Goal: Task Accomplishment & Management: Use online tool/utility

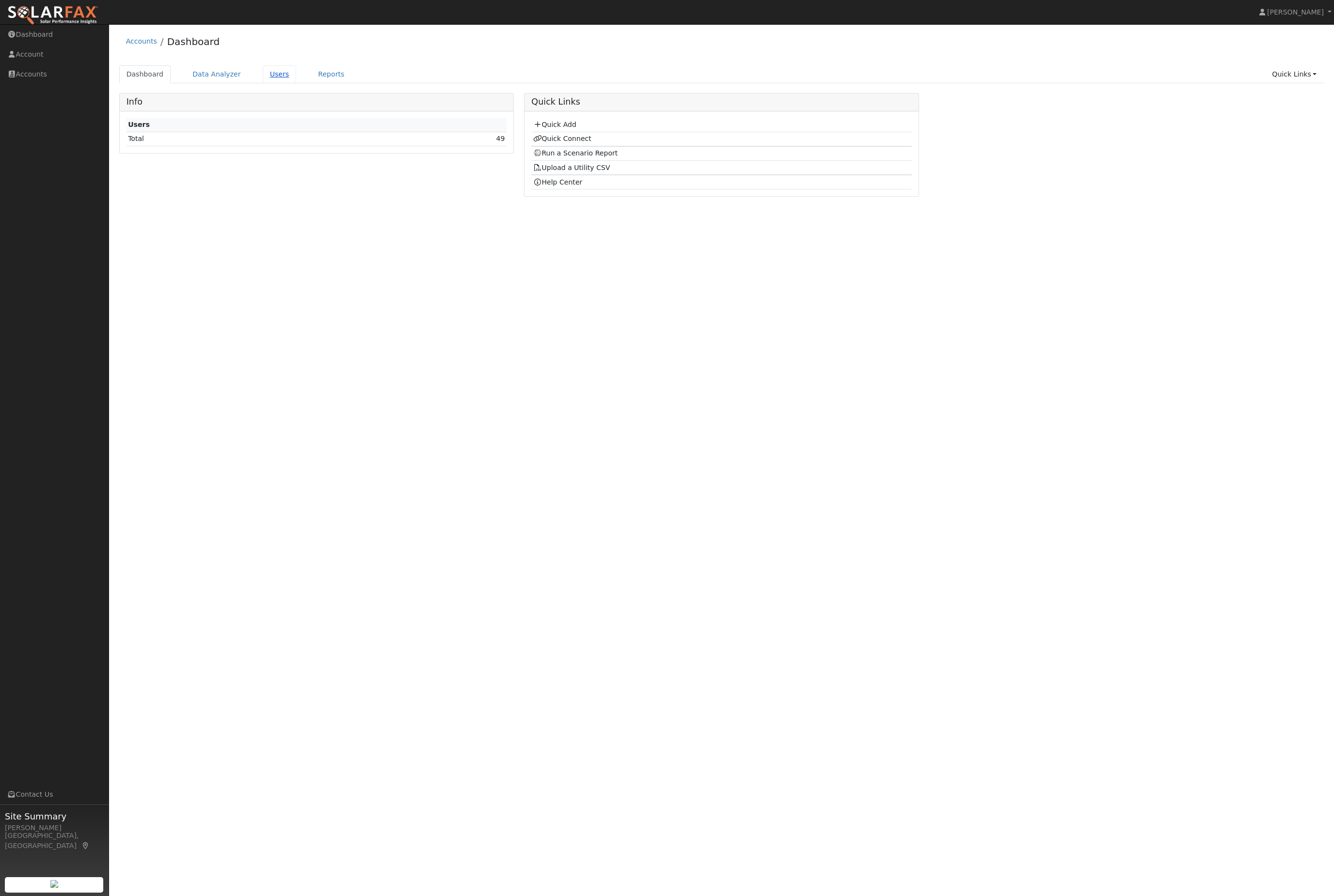
click at [281, 77] on link "Users" at bounding box center [279, 73] width 34 height 18
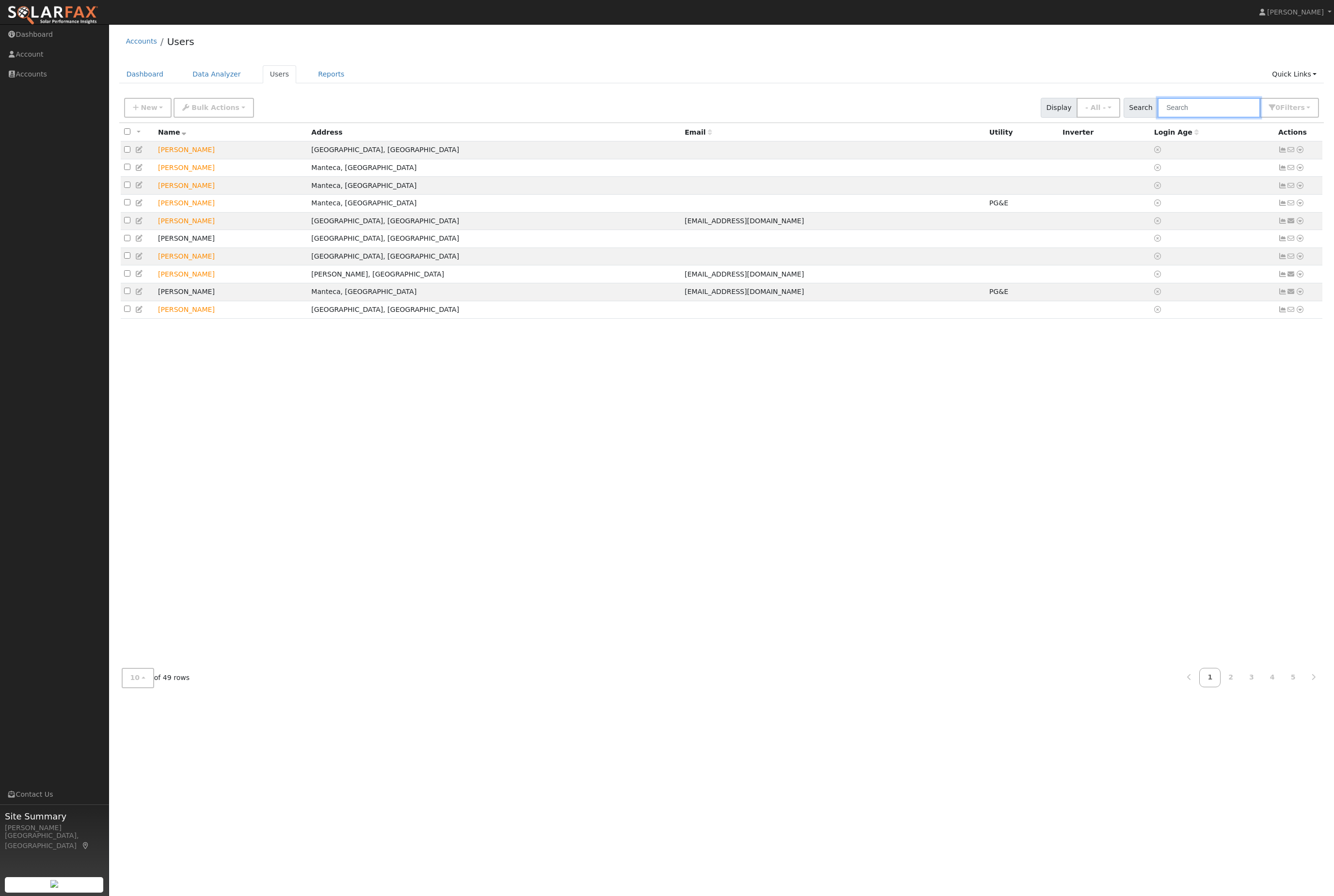
click at [1200, 114] on input "text" at bounding box center [1208, 108] width 103 height 20
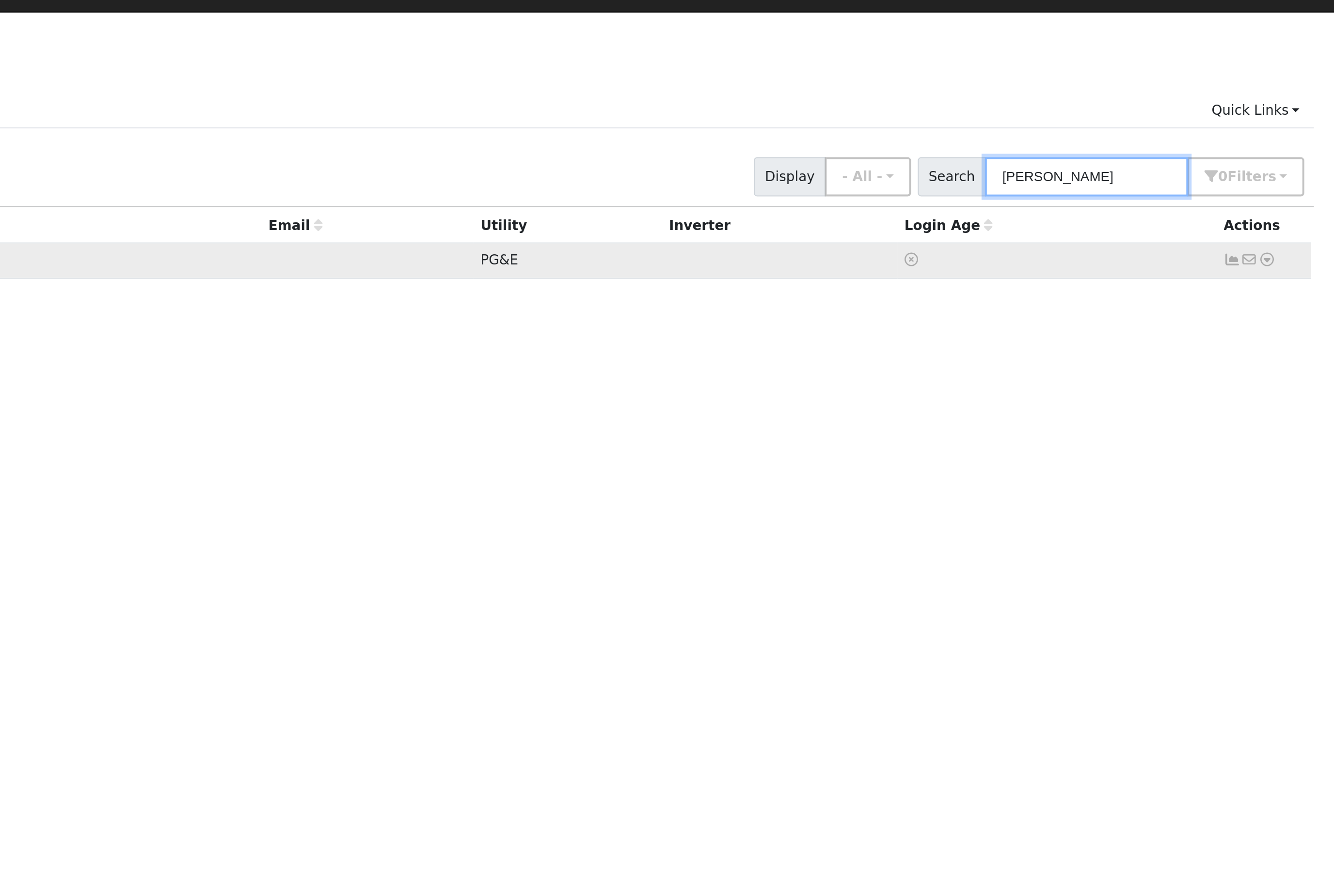
type input "[PERSON_NAME]"
click at [1296, 149] on icon at bounding box center [1300, 149] width 8 height 7
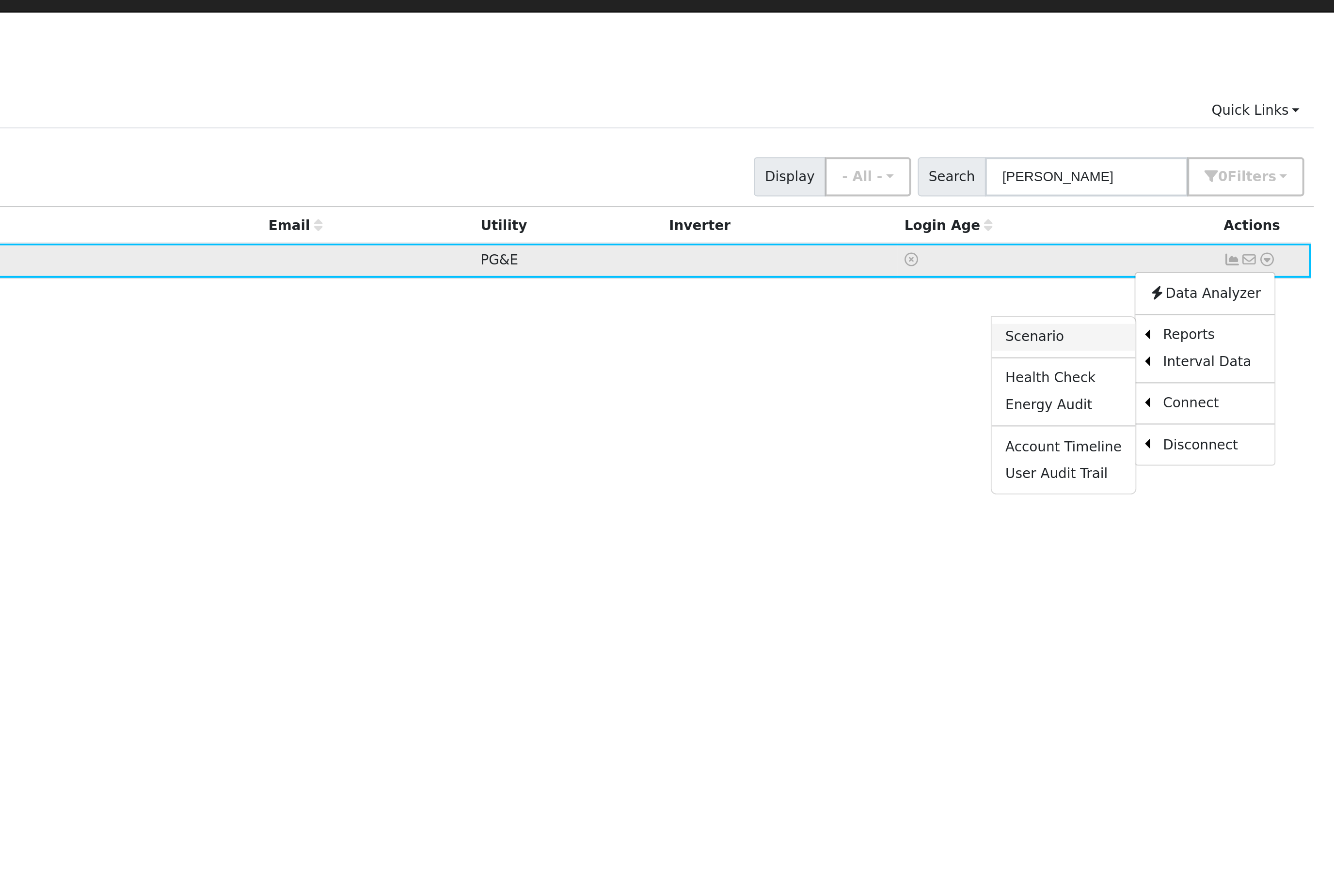
click at [1160, 192] on link "Scenario" at bounding box center [1196, 189] width 72 height 13
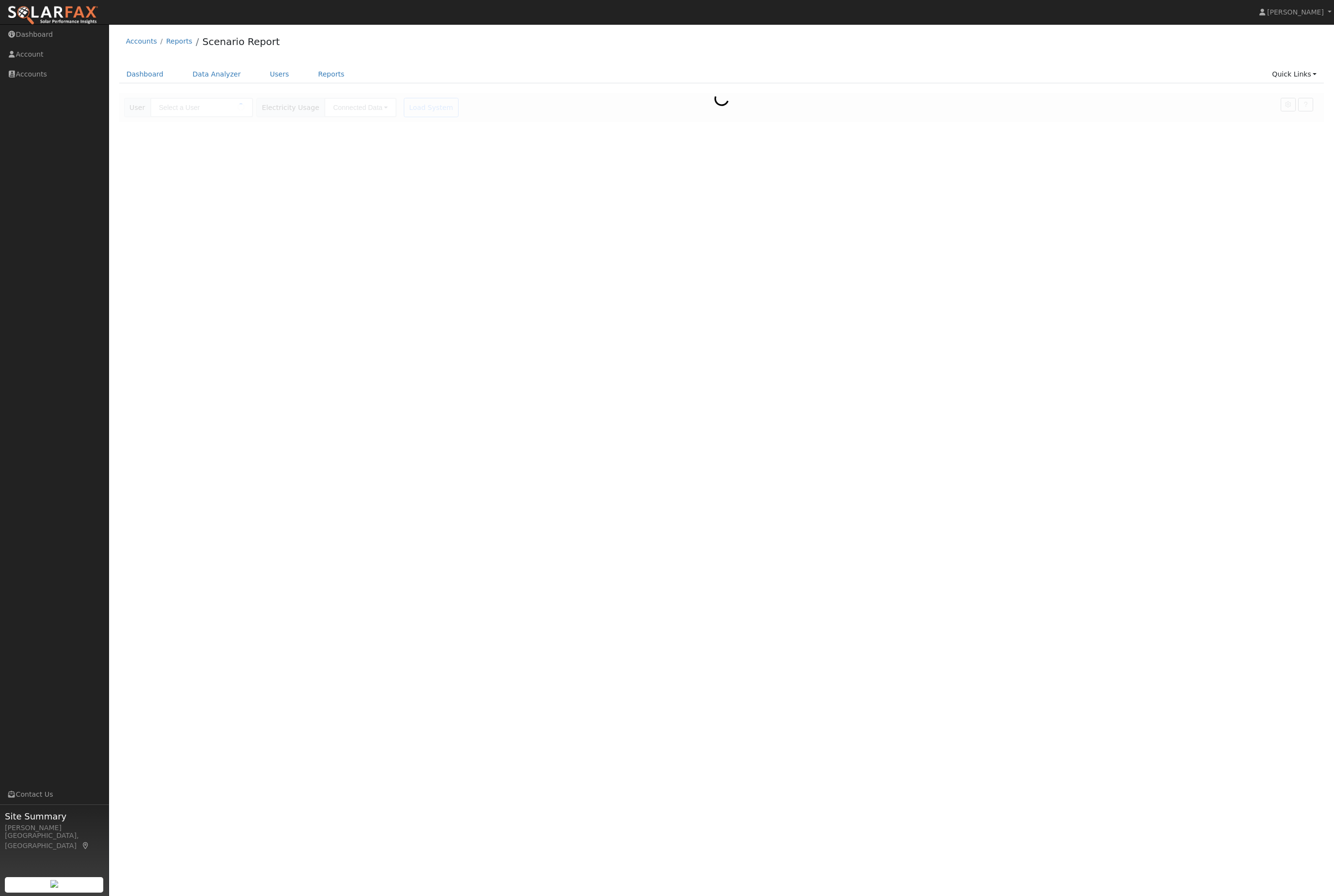
type input "[PERSON_NAME]"
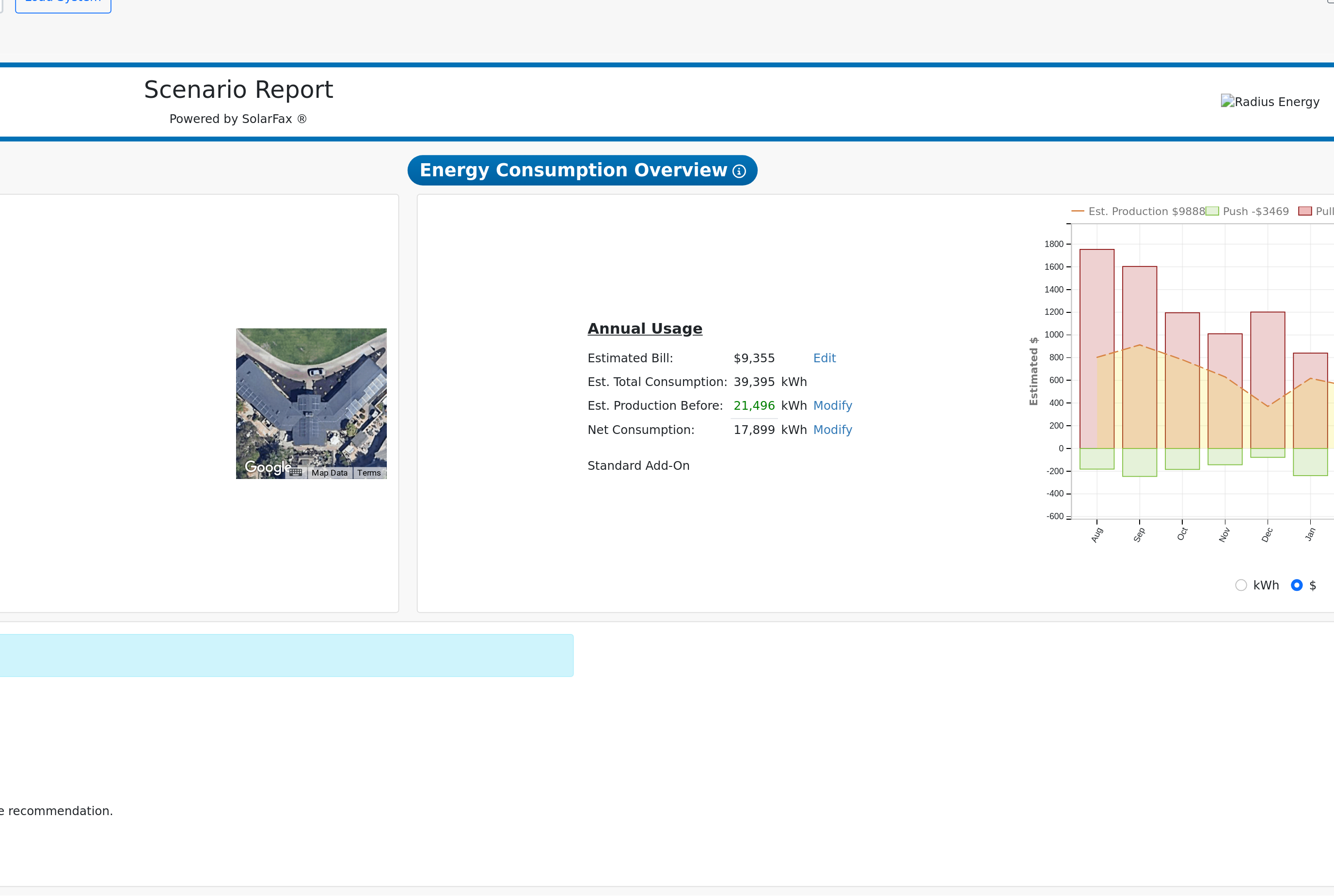
click at [854, 339] on link "Modify" at bounding box center [865, 342] width 23 height 8
type input "21067"
click at [858, 377] on button "Save" at bounding box center [872, 385] width 28 height 17
click at [854, 339] on link "Modify" at bounding box center [865, 342] width 23 height 8
click at [858, 377] on button "Save" at bounding box center [872, 385] width 28 height 17
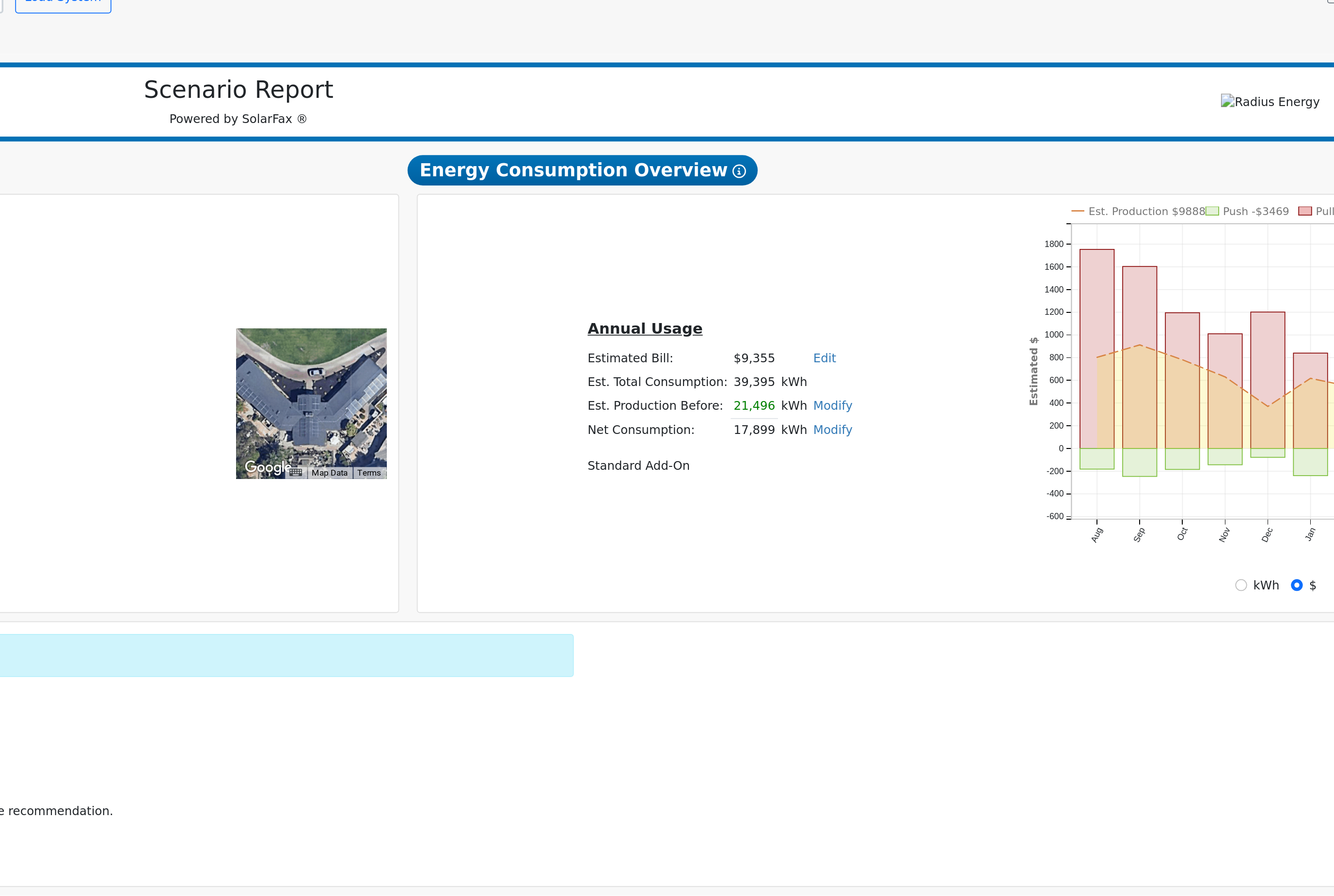
click at [854, 352] on link "Modify" at bounding box center [865, 356] width 23 height 8
click at [759, 367] on link "Add Consumption" at bounding box center [818, 374] width 118 height 13
type input "17899"
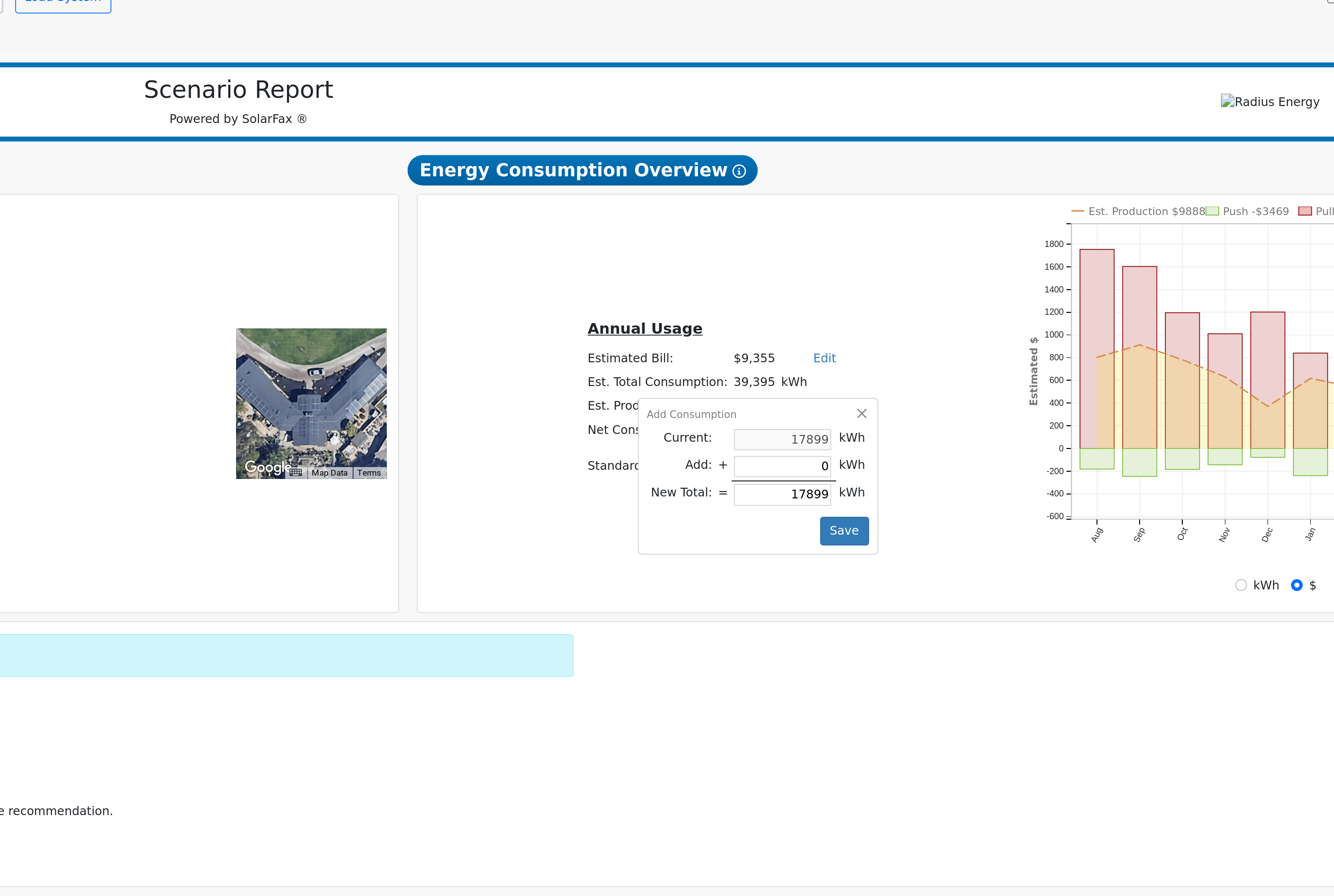
type input "4"
type input "17903"
type input "42"
type input "17941"
type input "429"
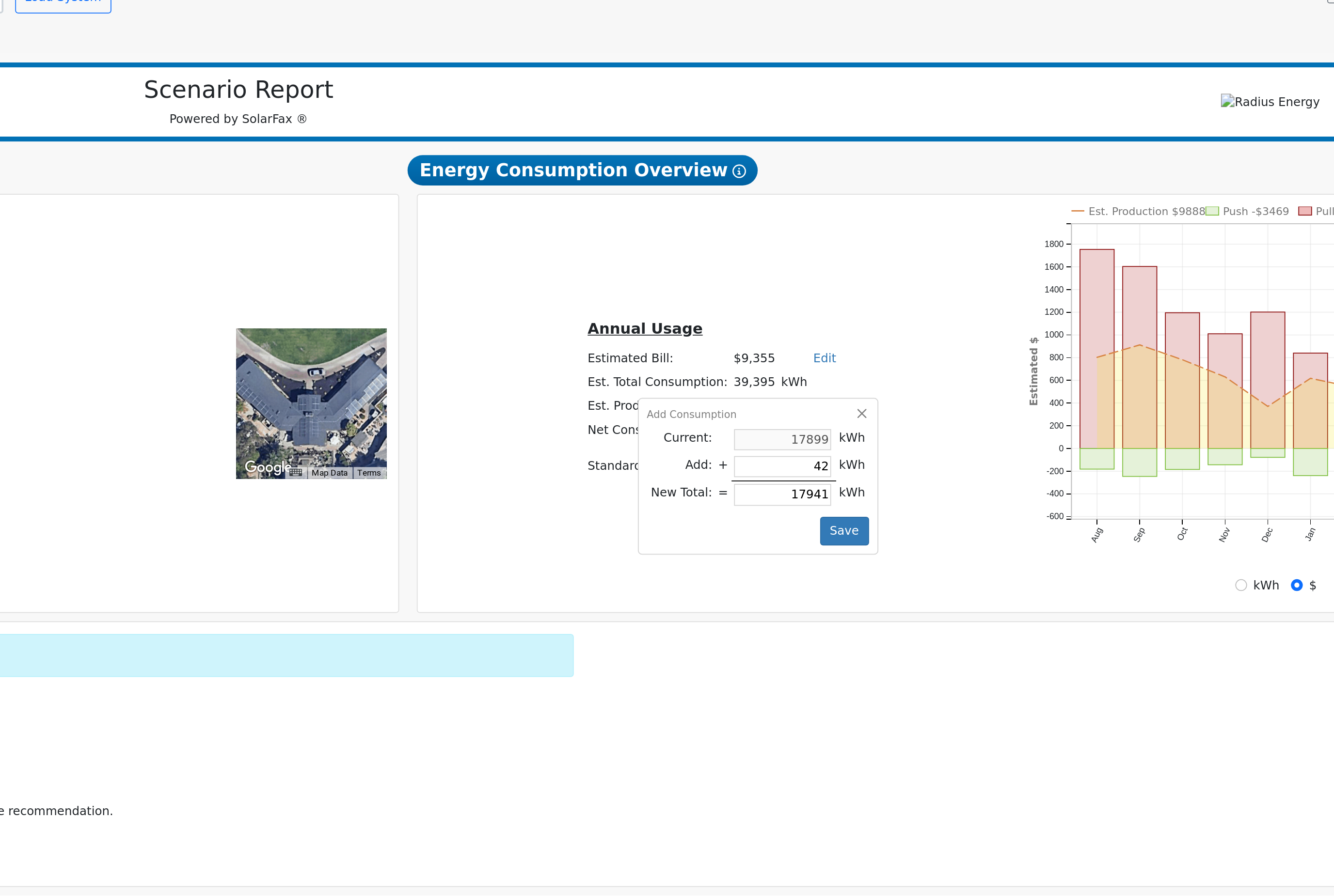
type input "18328"
click at [858, 407] on button "Save" at bounding box center [872, 415] width 28 height 17
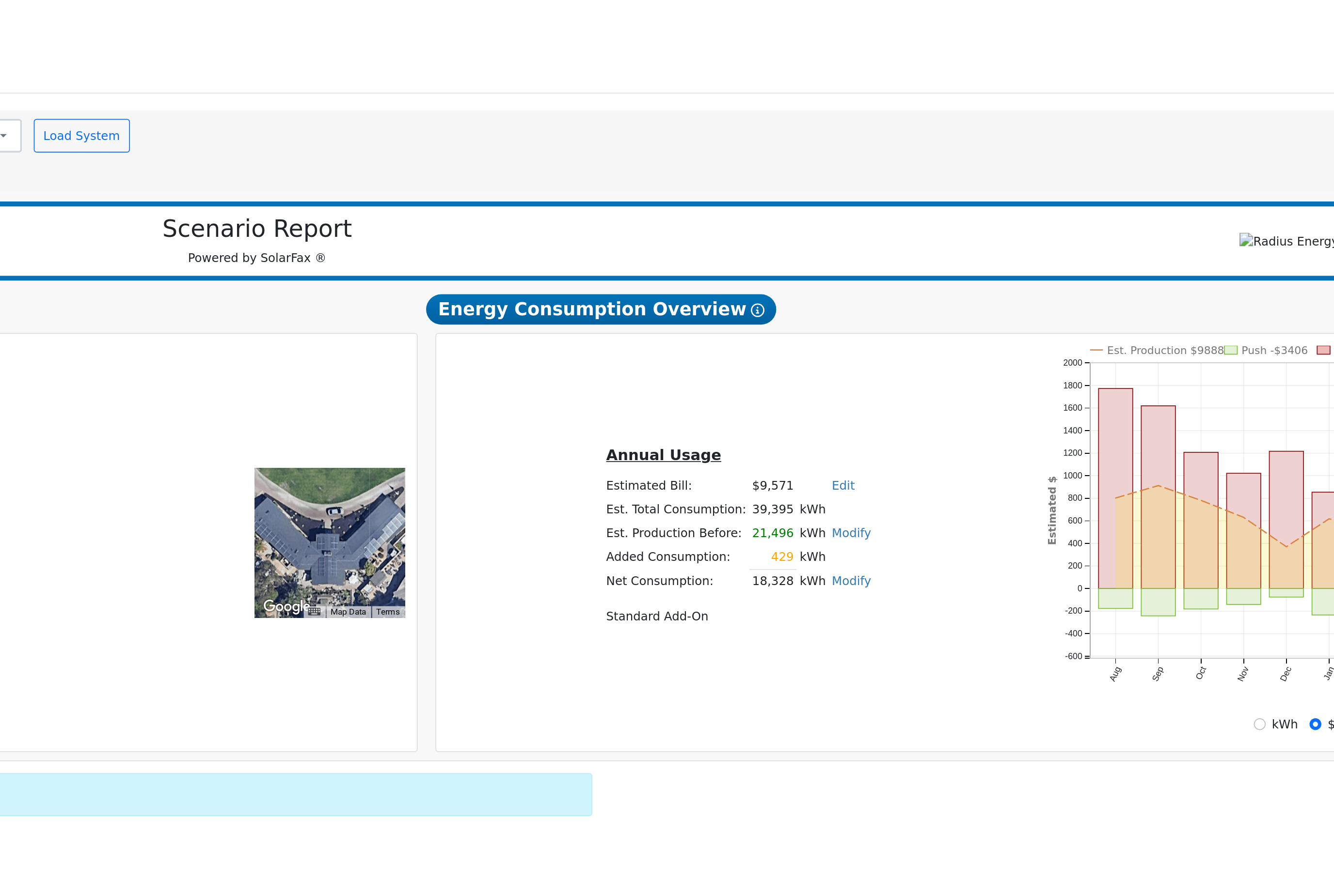
click at [834, 329] on td "kWh" at bounding box center [843, 336] width 18 height 13
click at [854, 332] on link "Modify" at bounding box center [865, 335] width 23 height 8
type input "21496"
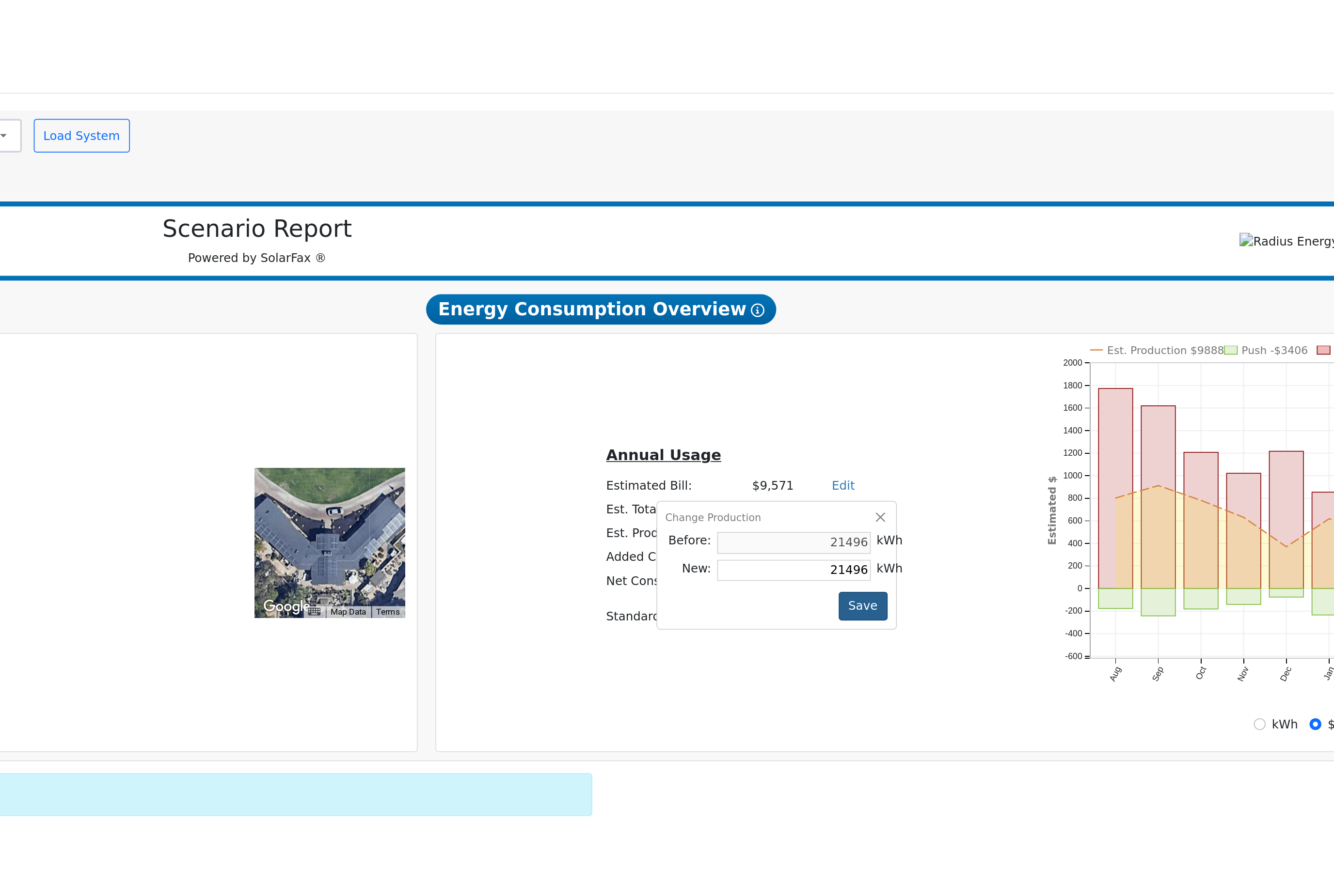
click at [858, 377] on button "Save" at bounding box center [872, 378] width 28 height 17
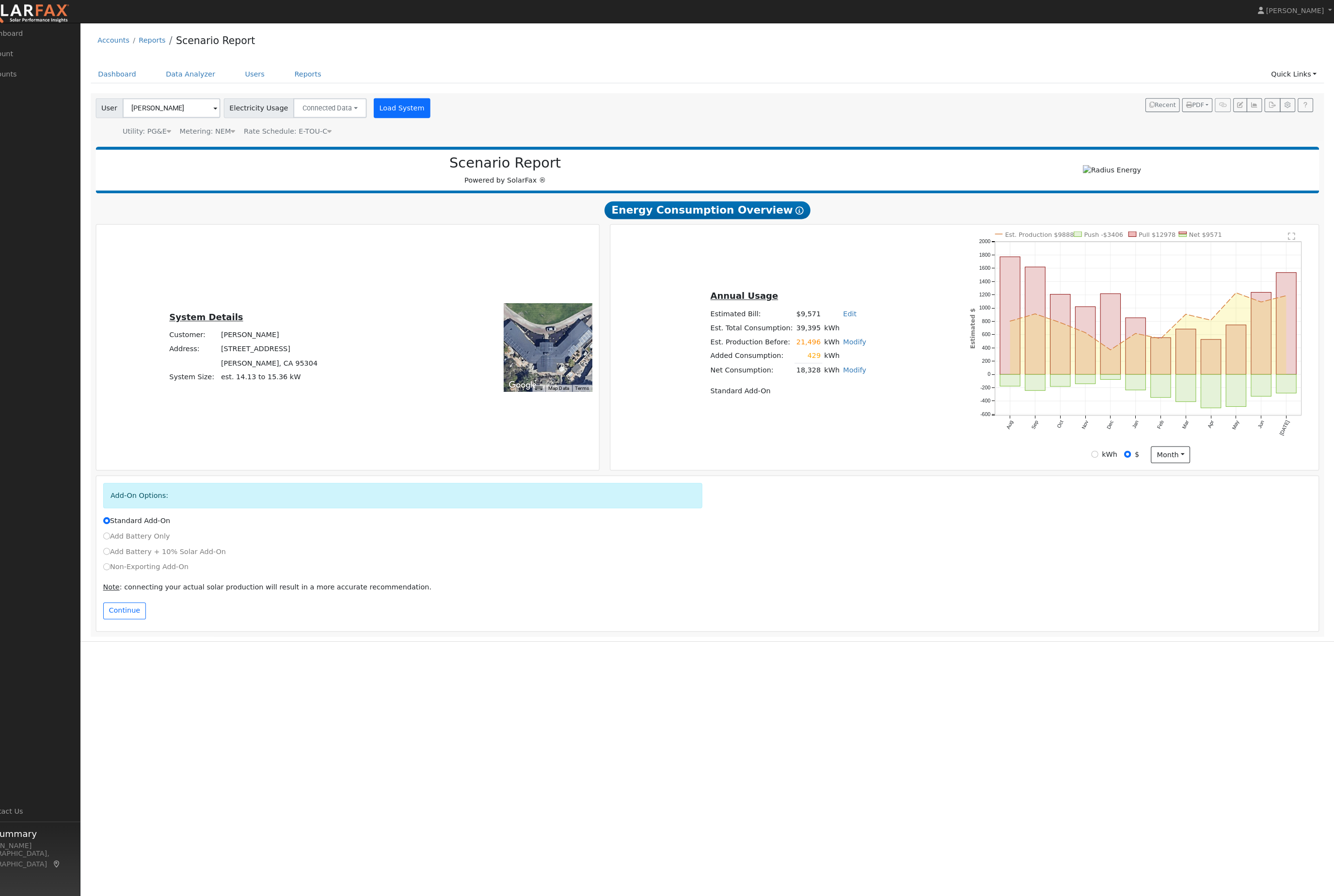
click at [424, 117] on button "Load System" at bounding box center [423, 107] width 55 height 19
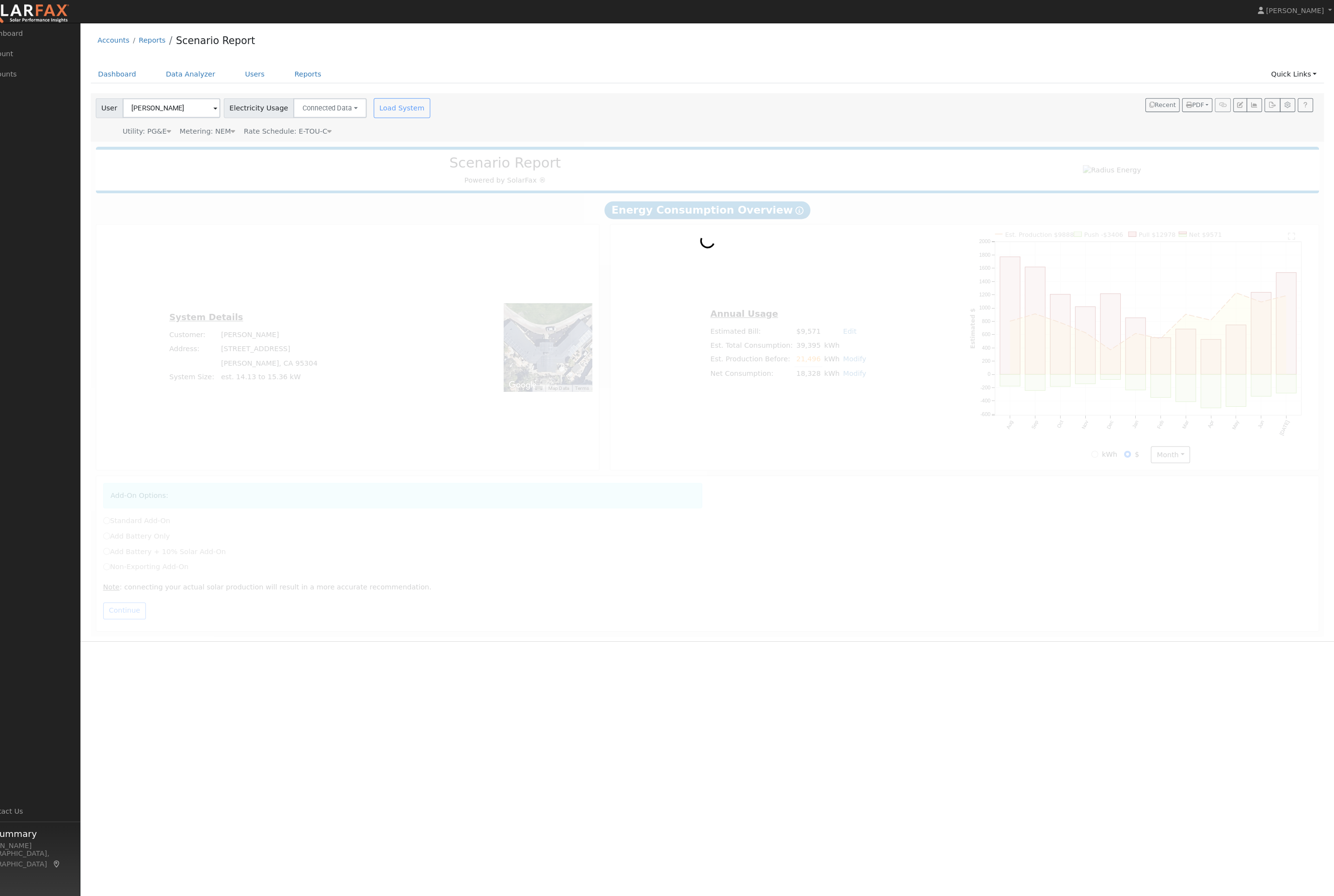
radio input "true"
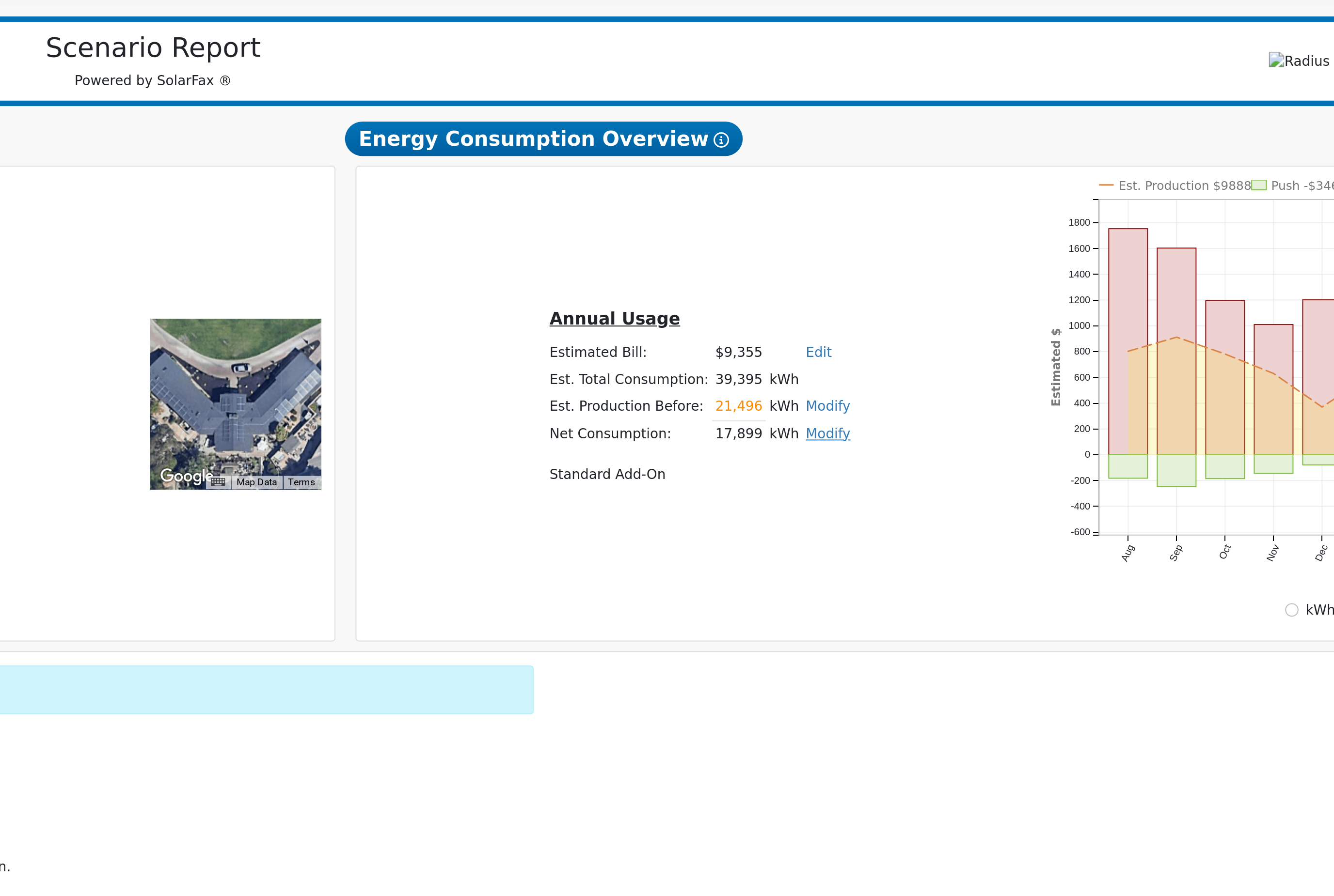
click at [854, 352] on link "Modify" at bounding box center [865, 356] width 23 height 8
click at [759, 367] on link "Add Consumption" at bounding box center [818, 373] width 118 height 13
type input "17899"
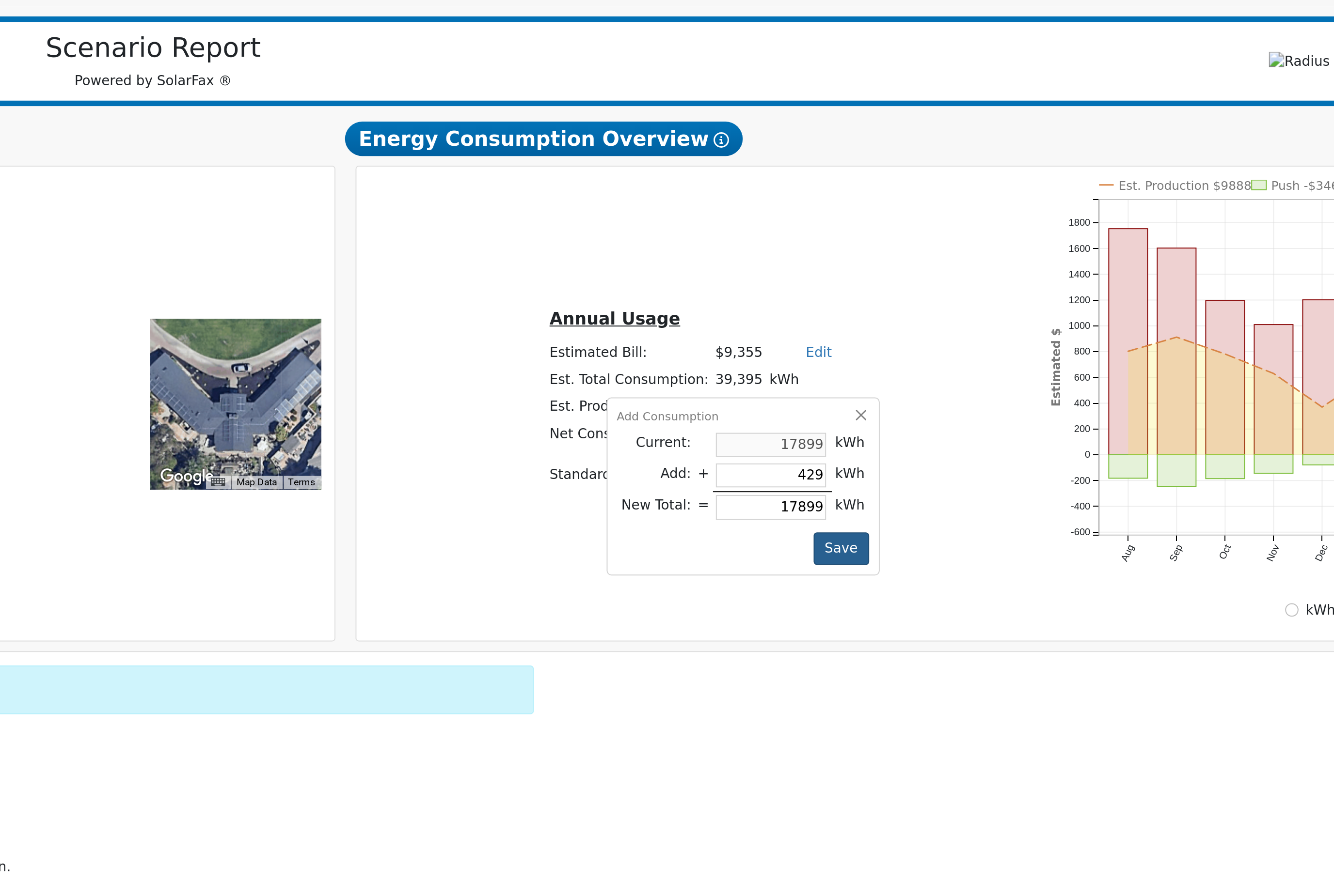
click at [858, 407] on button "Save" at bounding box center [872, 415] width 28 height 17
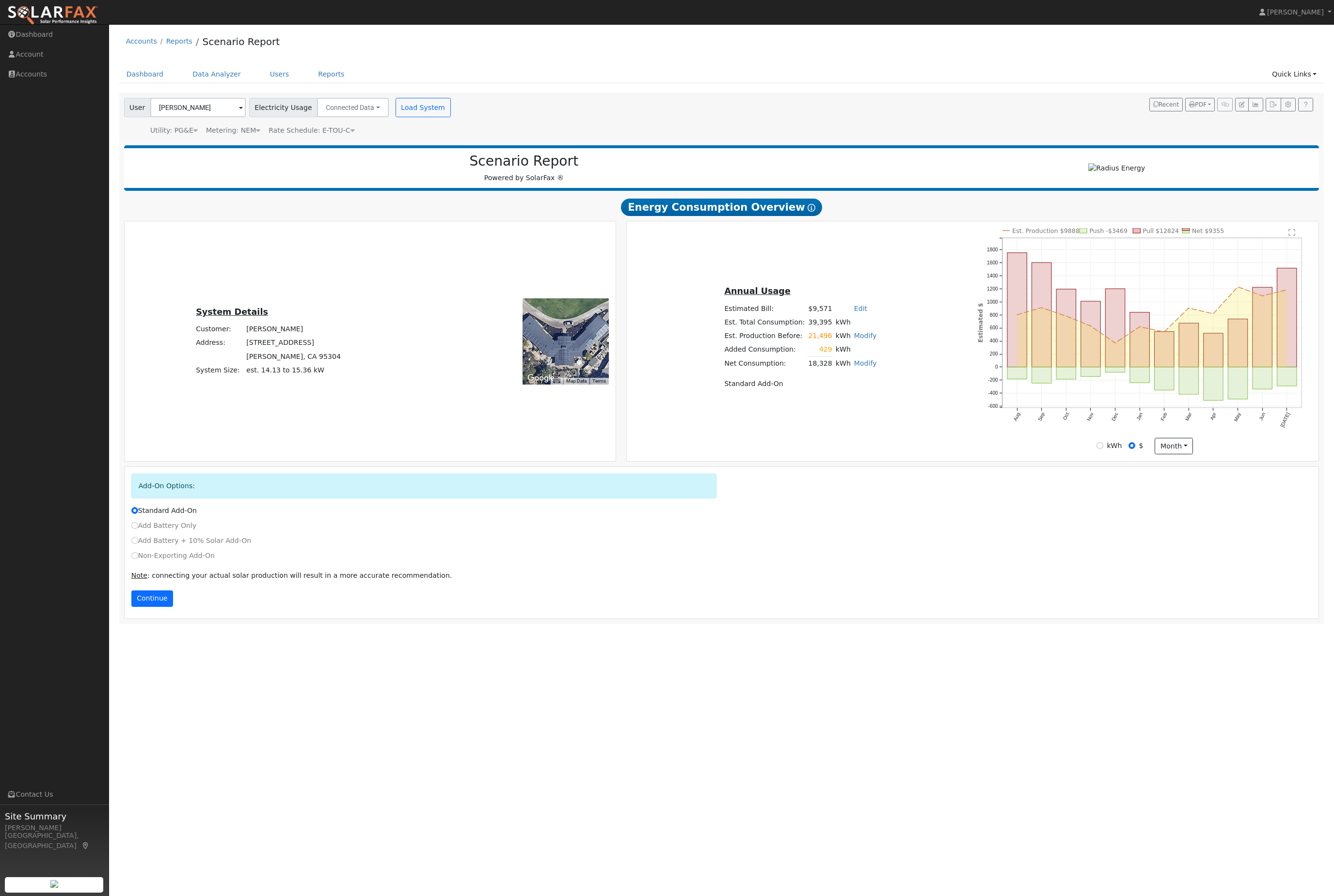
click at [161, 607] on button "Continue" at bounding box center [152, 599] width 42 height 17
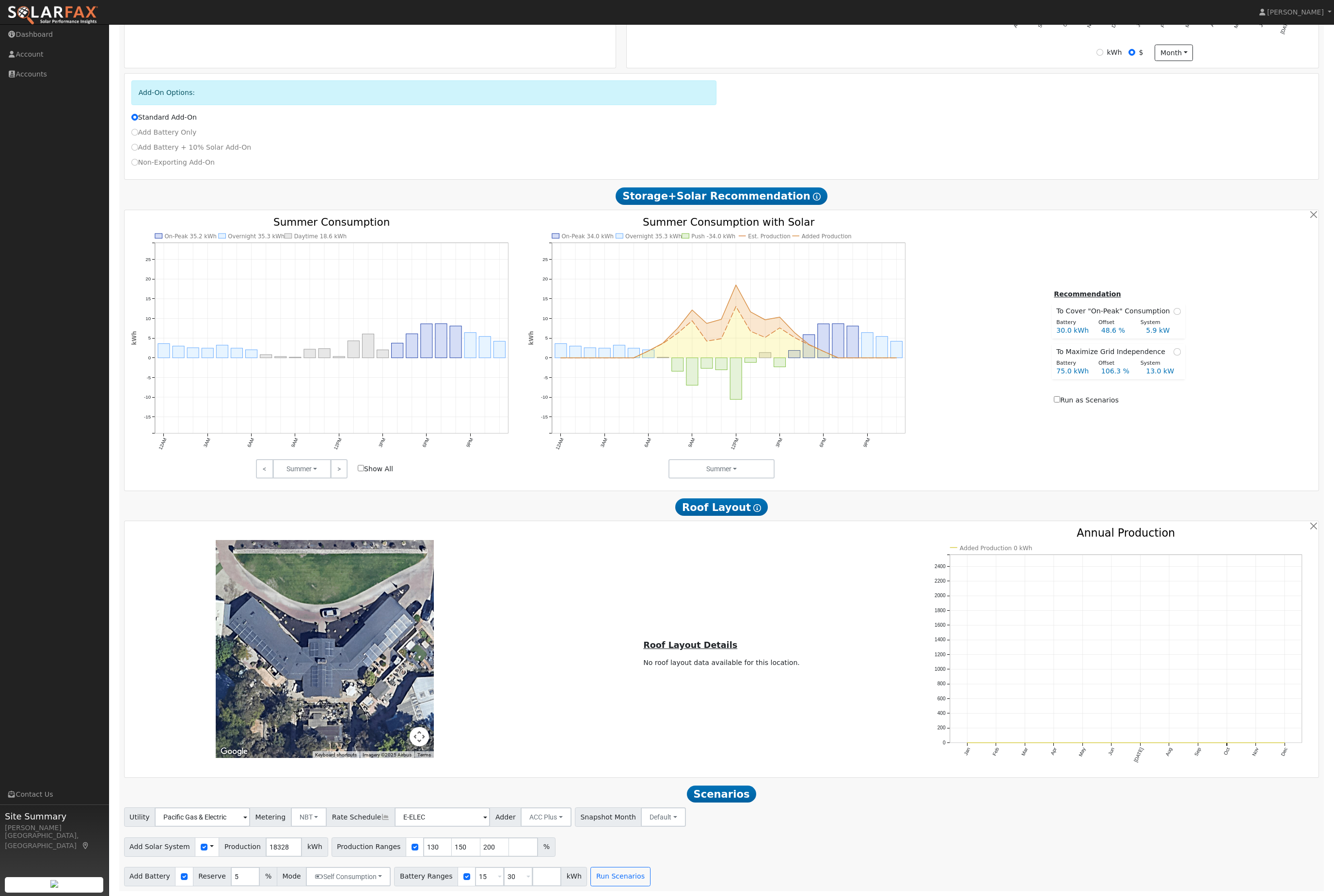
scroll to position [432, 0]
click at [510, 848] on input "200" at bounding box center [495, 847] width 29 height 19
type input "2"
click at [474, 842] on input "150" at bounding box center [466, 847] width 29 height 19
type input "1"
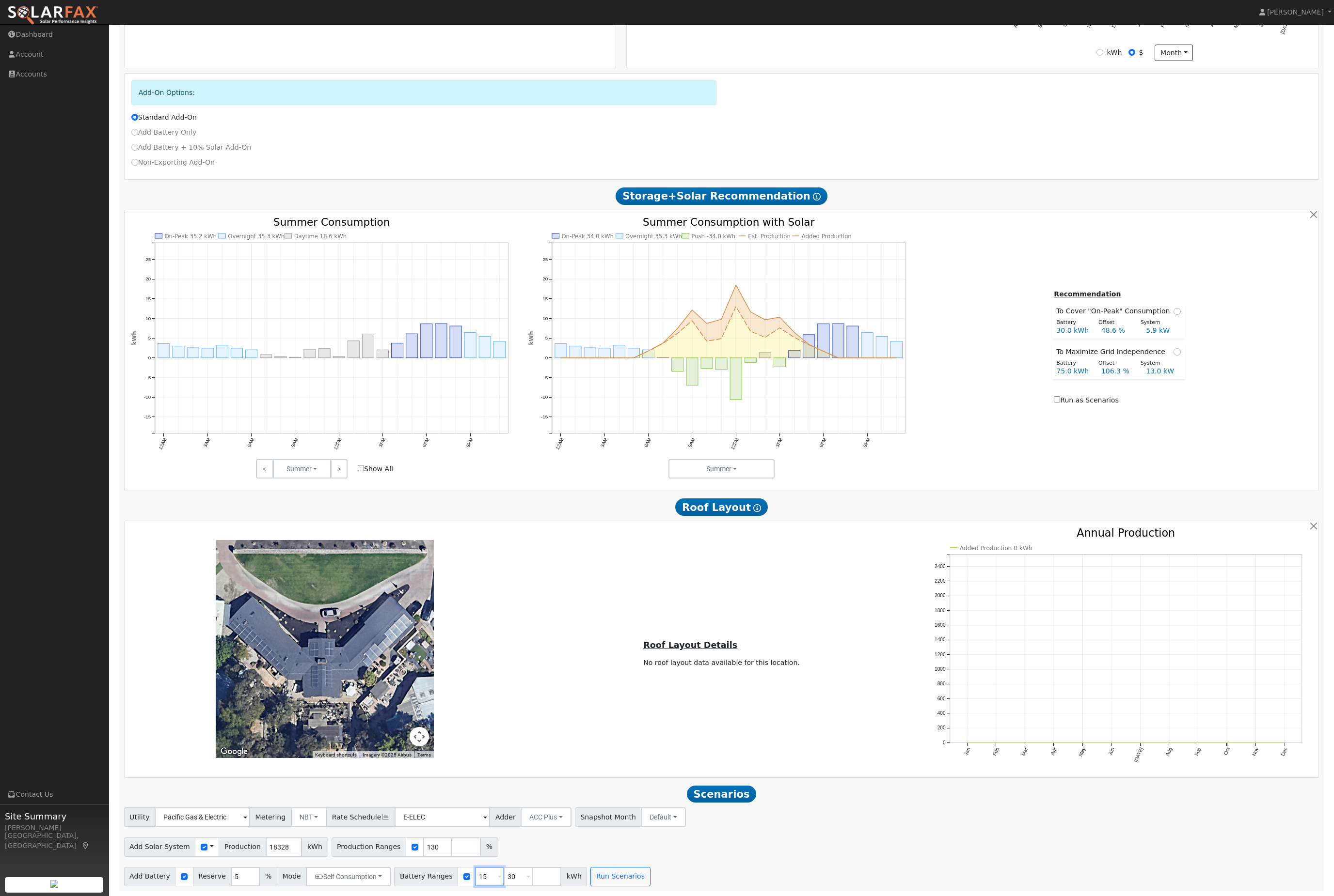
click at [504, 869] on input "15" at bounding box center [489, 876] width 29 height 19
type input "30"
click at [315, 812] on button "NBT" at bounding box center [309, 817] width 37 height 19
click at [334, 833] on link "NEM" at bounding box center [319, 838] width 68 height 13
click at [452, 816] on input "E-ELEC" at bounding box center [444, 817] width 95 height 19
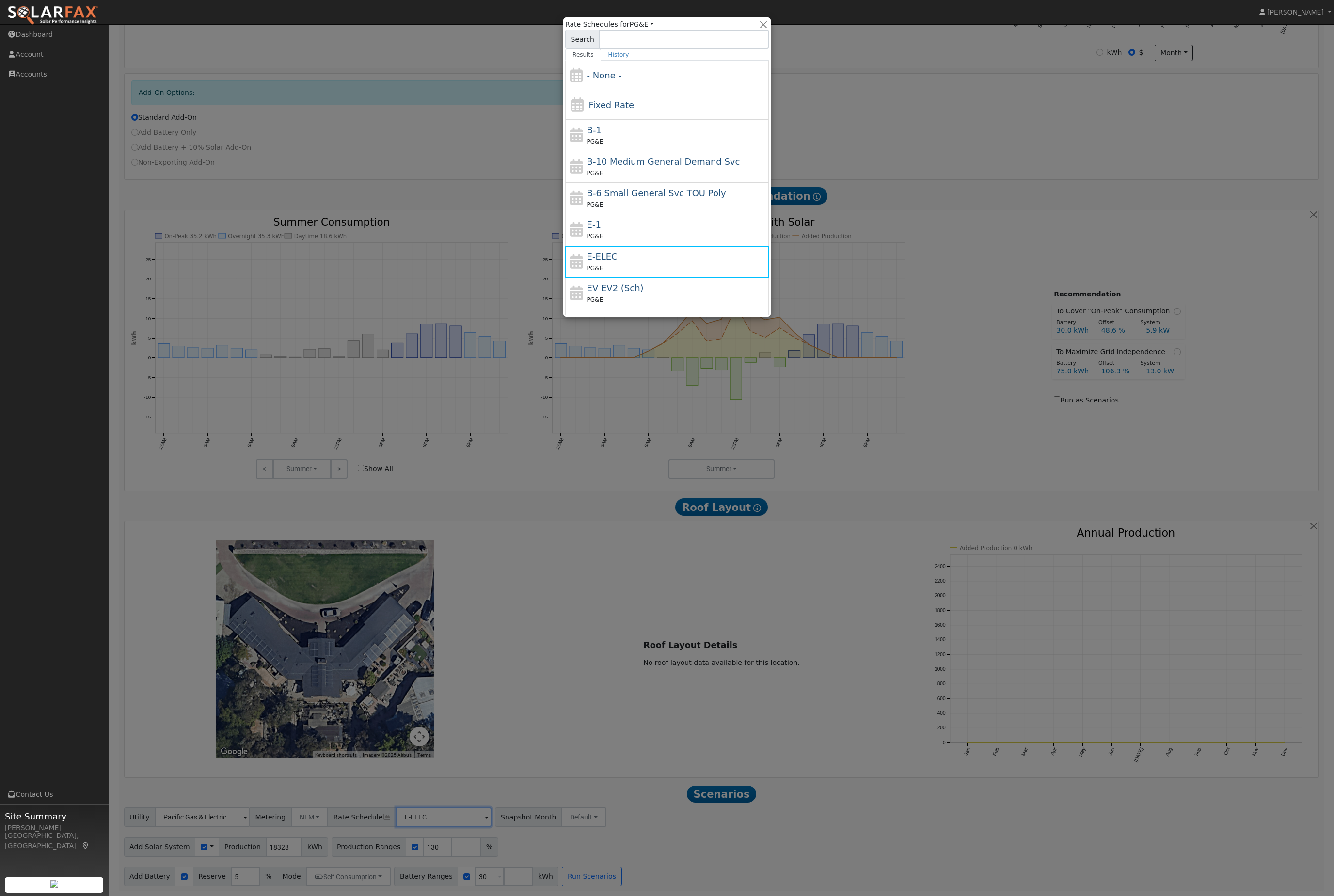
click at [838, 736] on div at bounding box center [667, 448] width 1334 height 896
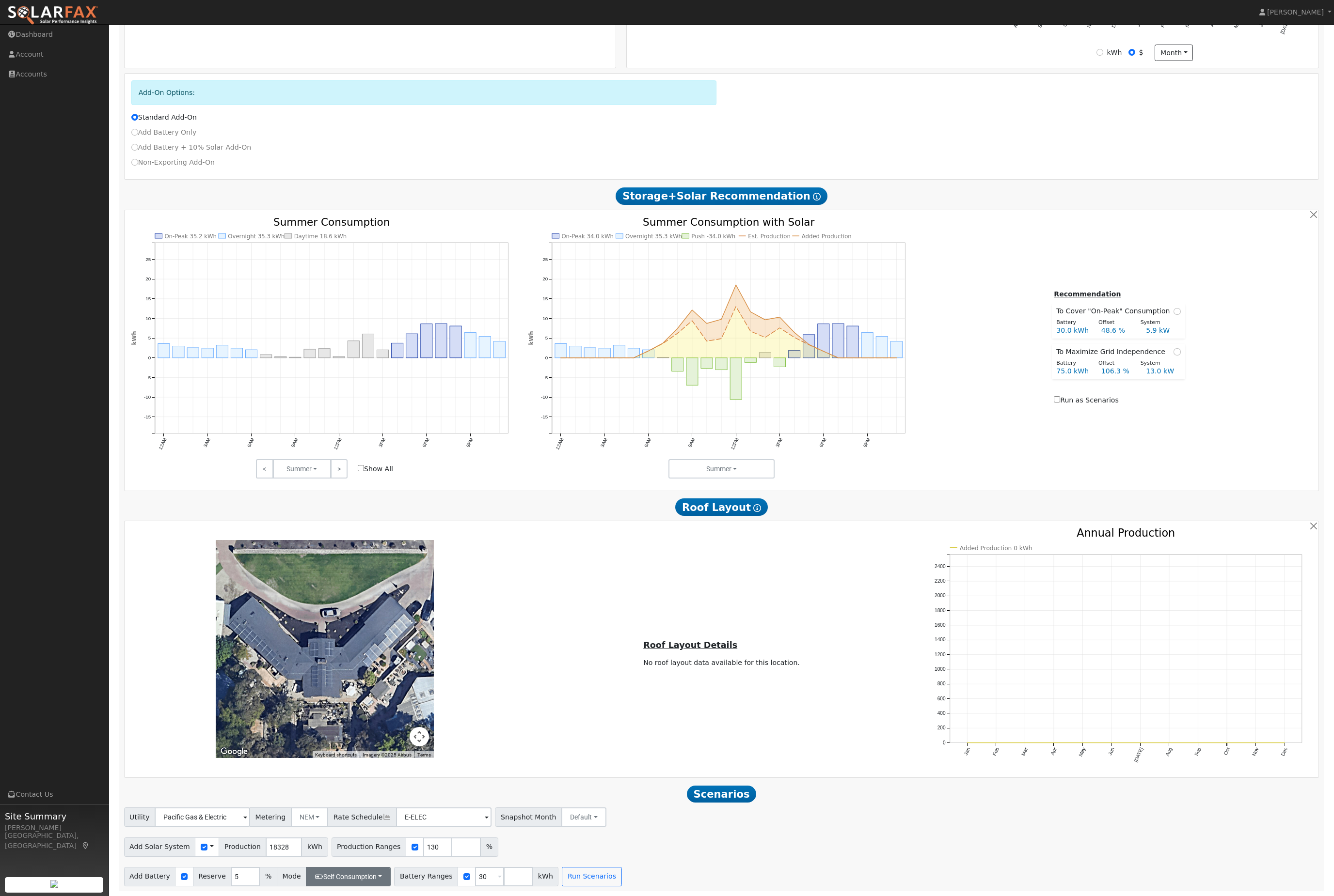
click at [391, 883] on button "Self Consumption" at bounding box center [348, 876] width 85 height 19
click at [764, 839] on div "Add Solar System Use CSV Data Production 18328 kWh Production Ranges 130 %" at bounding box center [721, 845] width 1199 height 23
click at [621, 885] on button "Run Scenarios" at bounding box center [591, 876] width 59 height 19
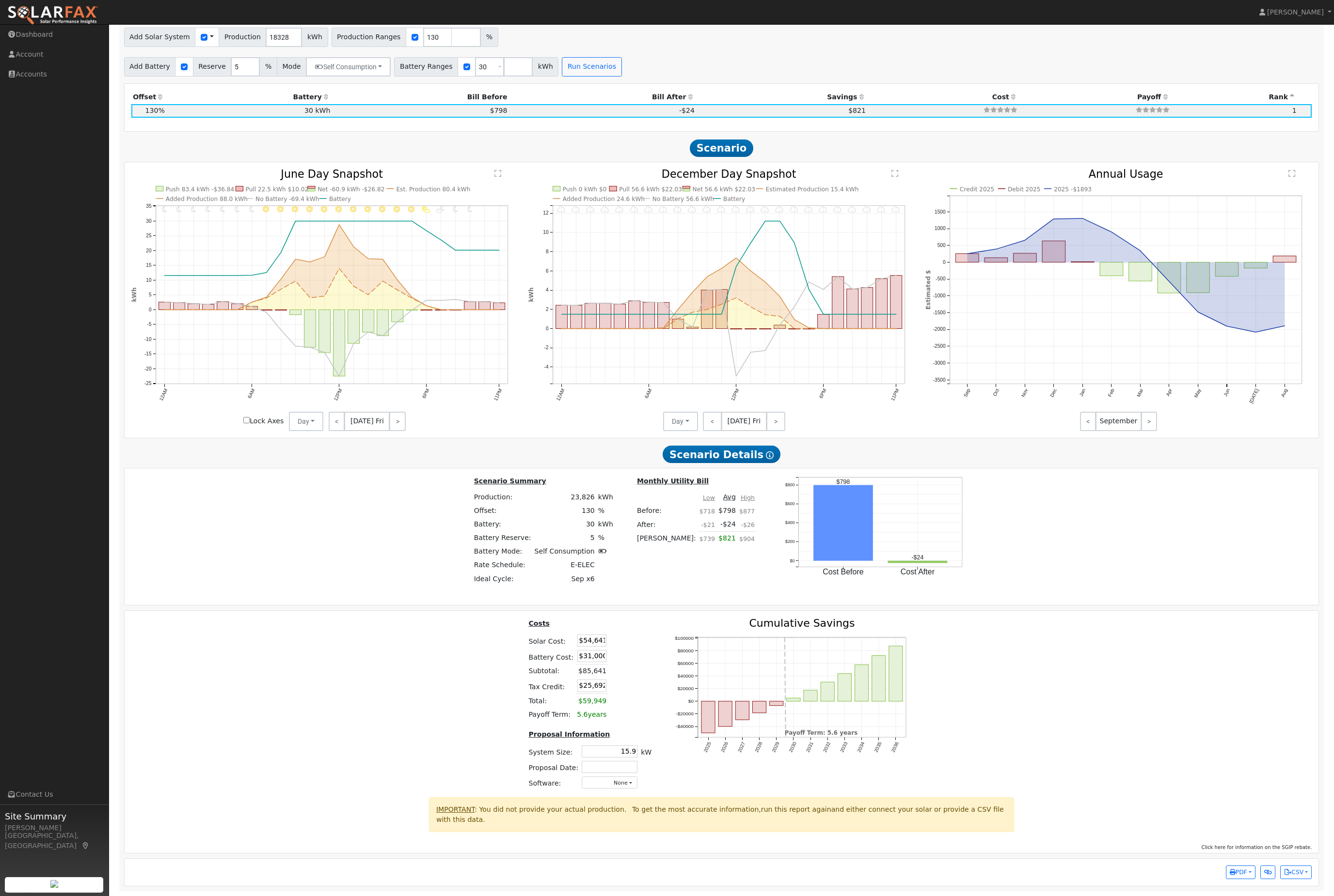
scroll to position [1180, 0]
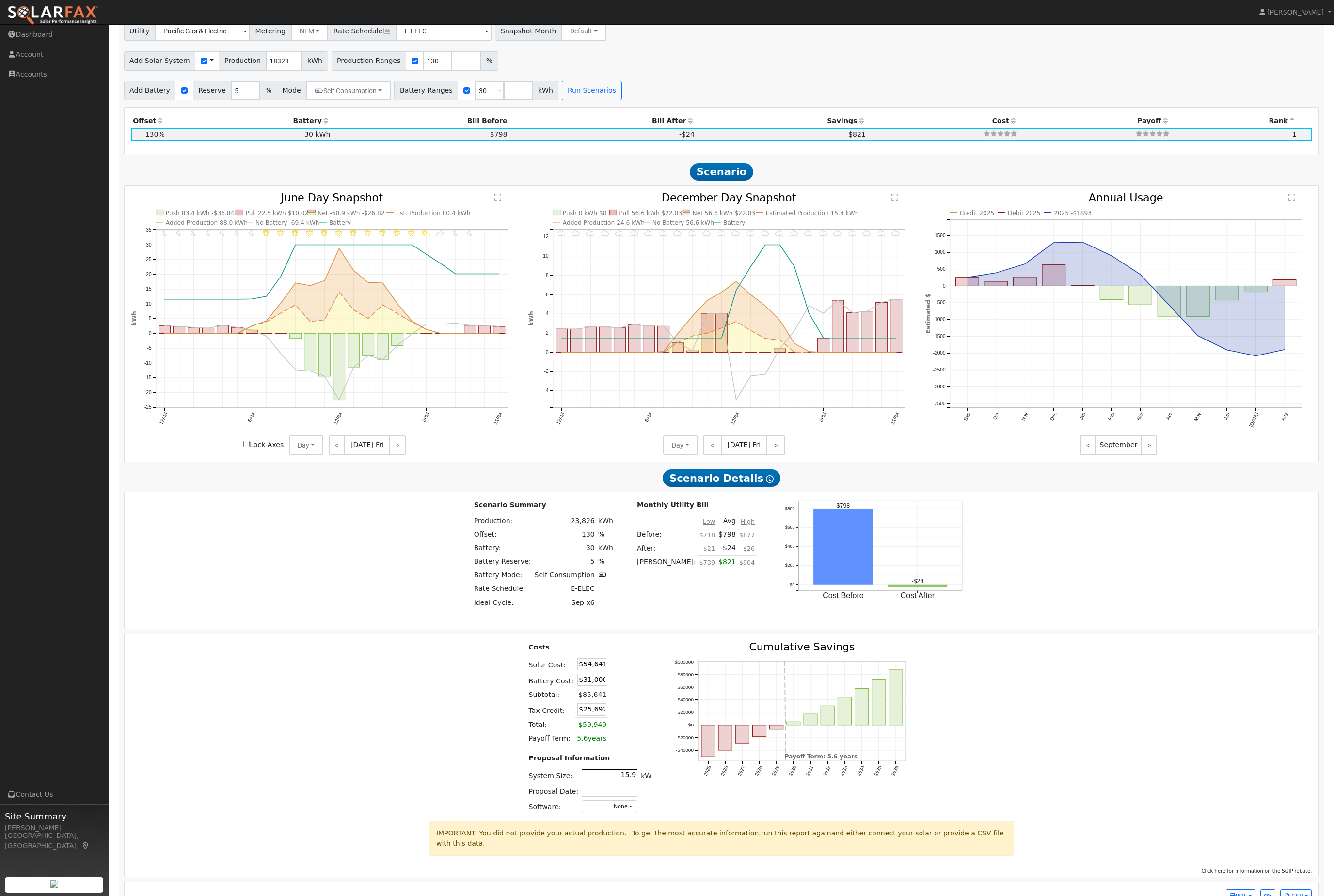
click at [596, 782] on input "15.9" at bounding box center [609, 775] width 56 height 13
type input "1"
type input "16.1"
type input "$55,384"
type input "$25,915"
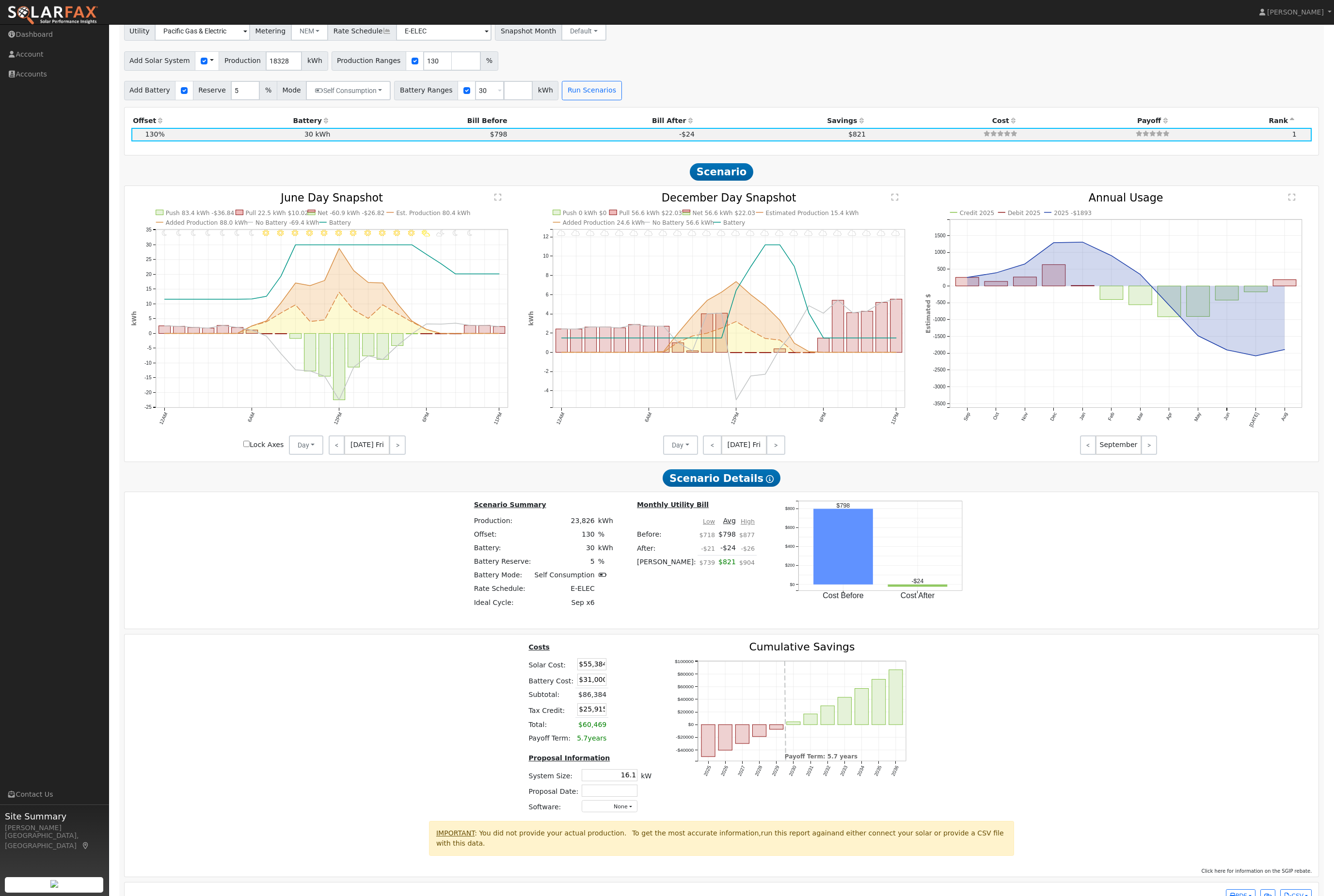
click at [617, 745] on td at bounding box center [619, 738] width 23 height 13
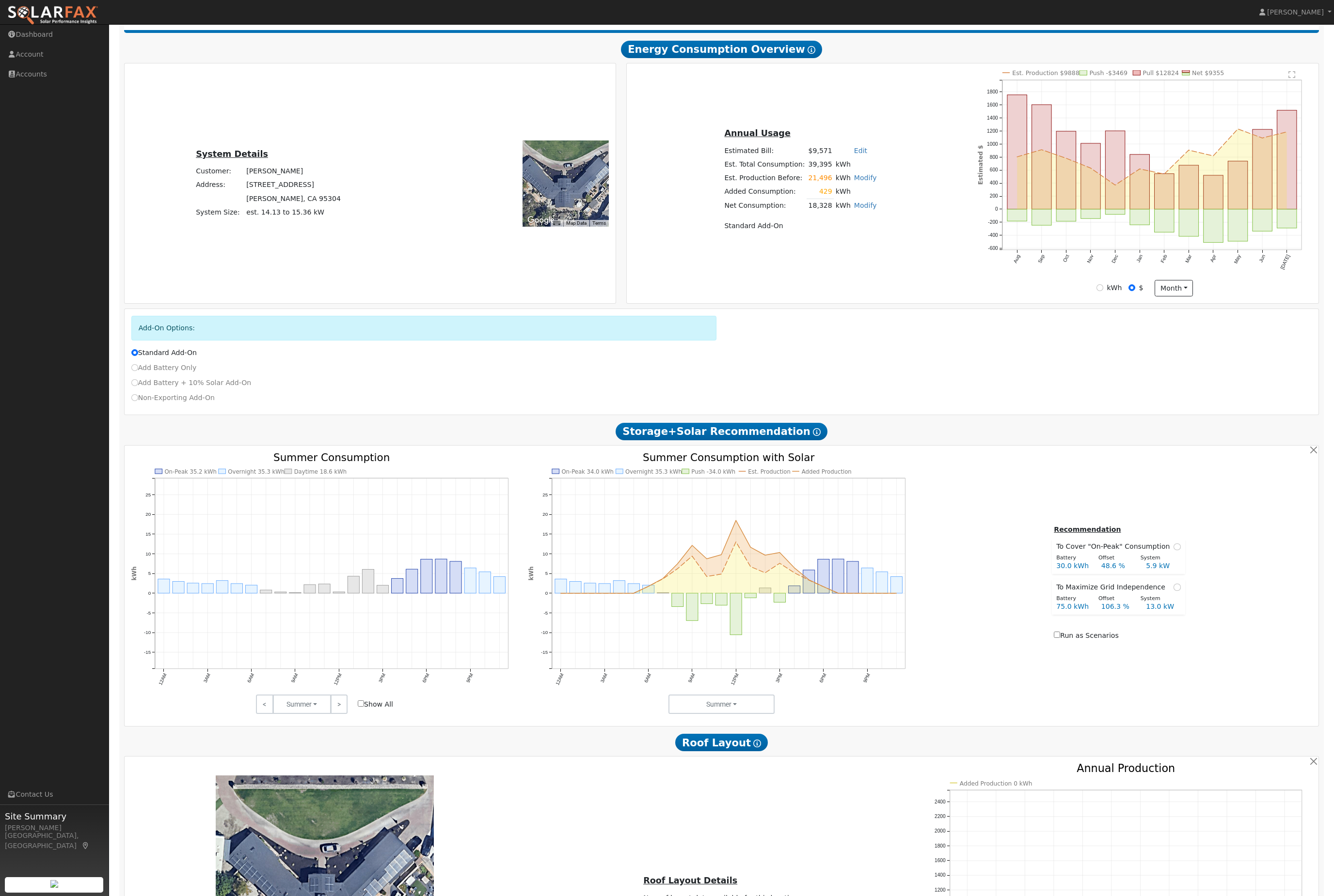
scroll to position [0, 0]
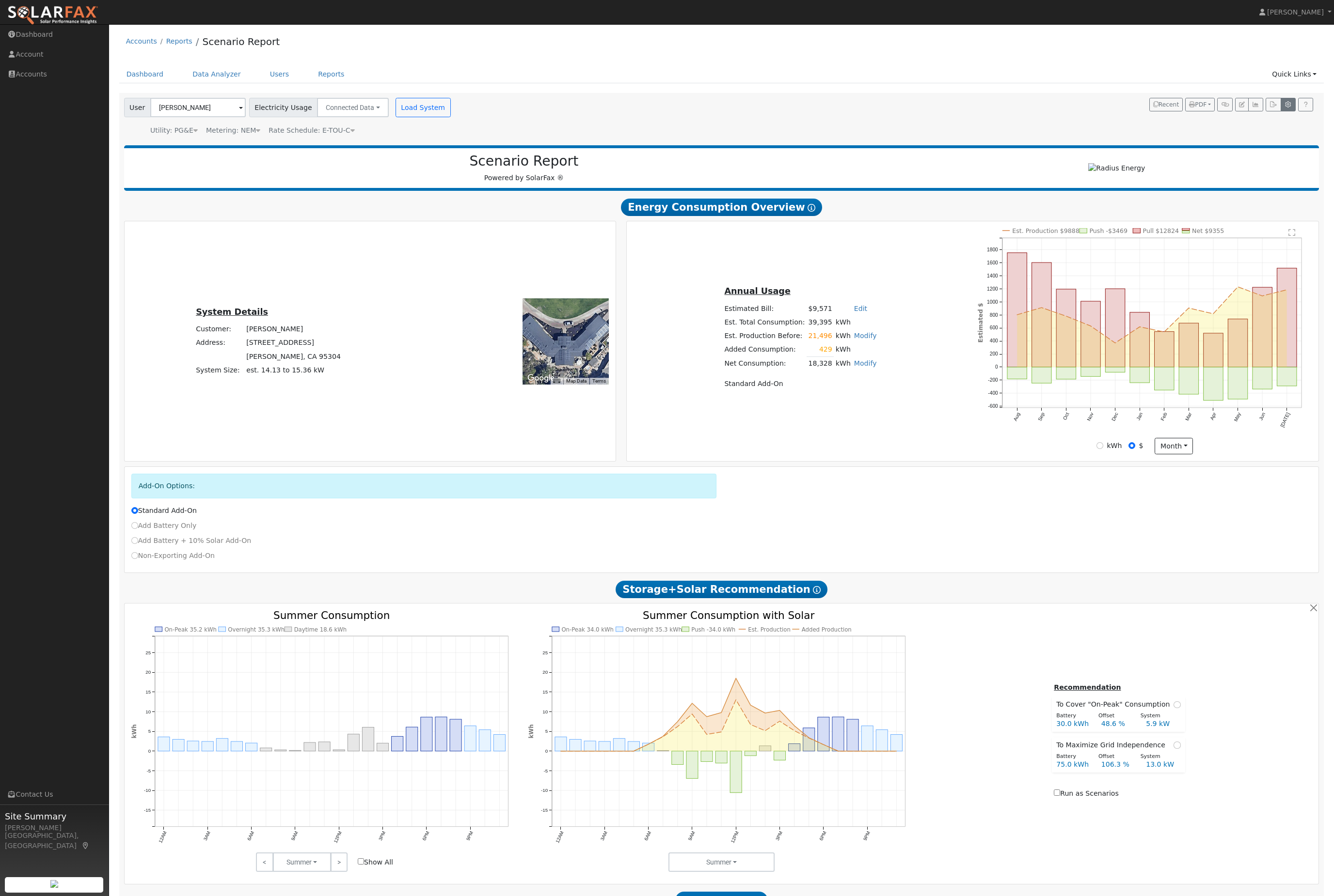
click at [1282, 111] on button "button" at bounding box center [1288, 104] width 15 height 13
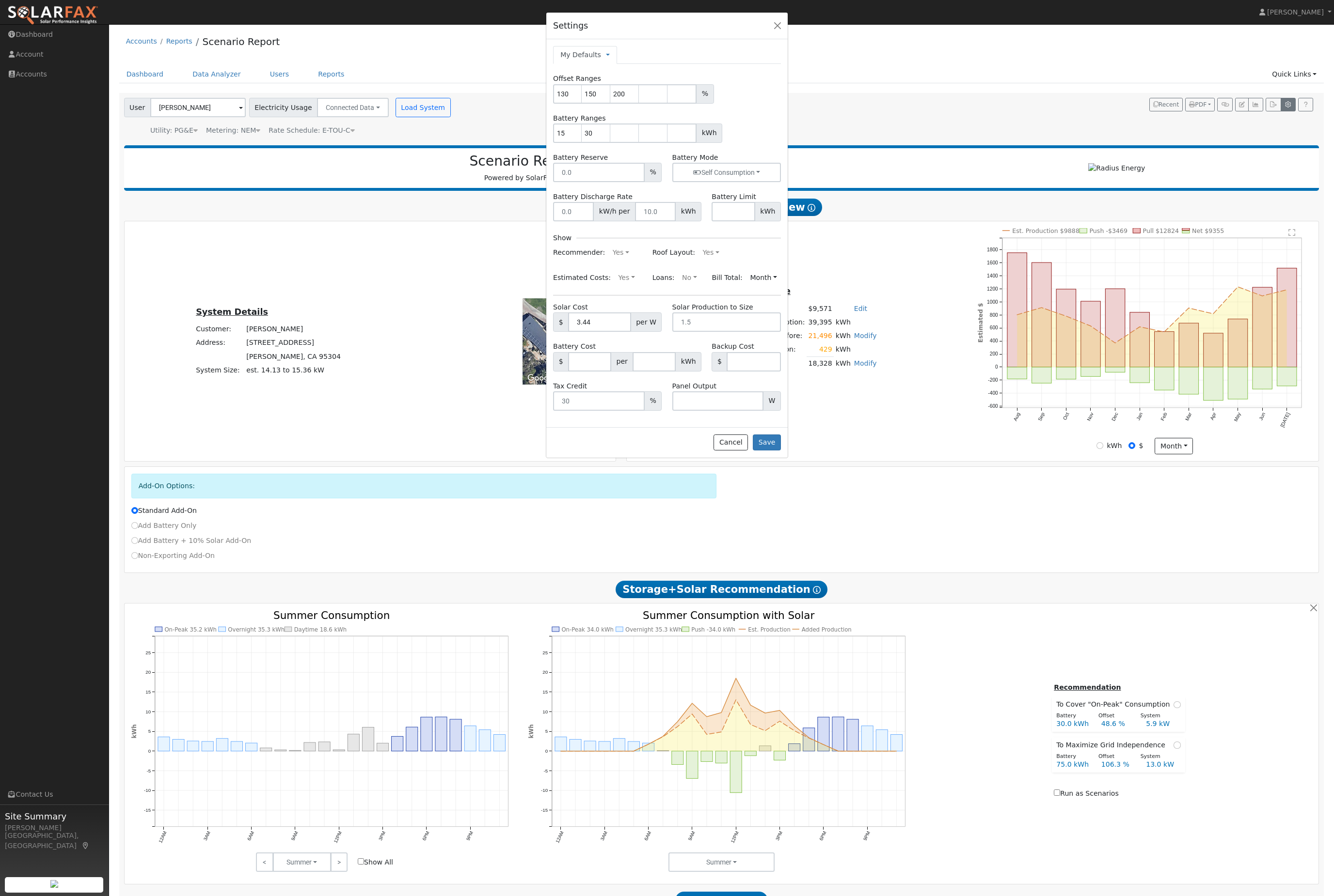
type input "130"
type input "150"
type input "200"
type input "15"
type input "30"
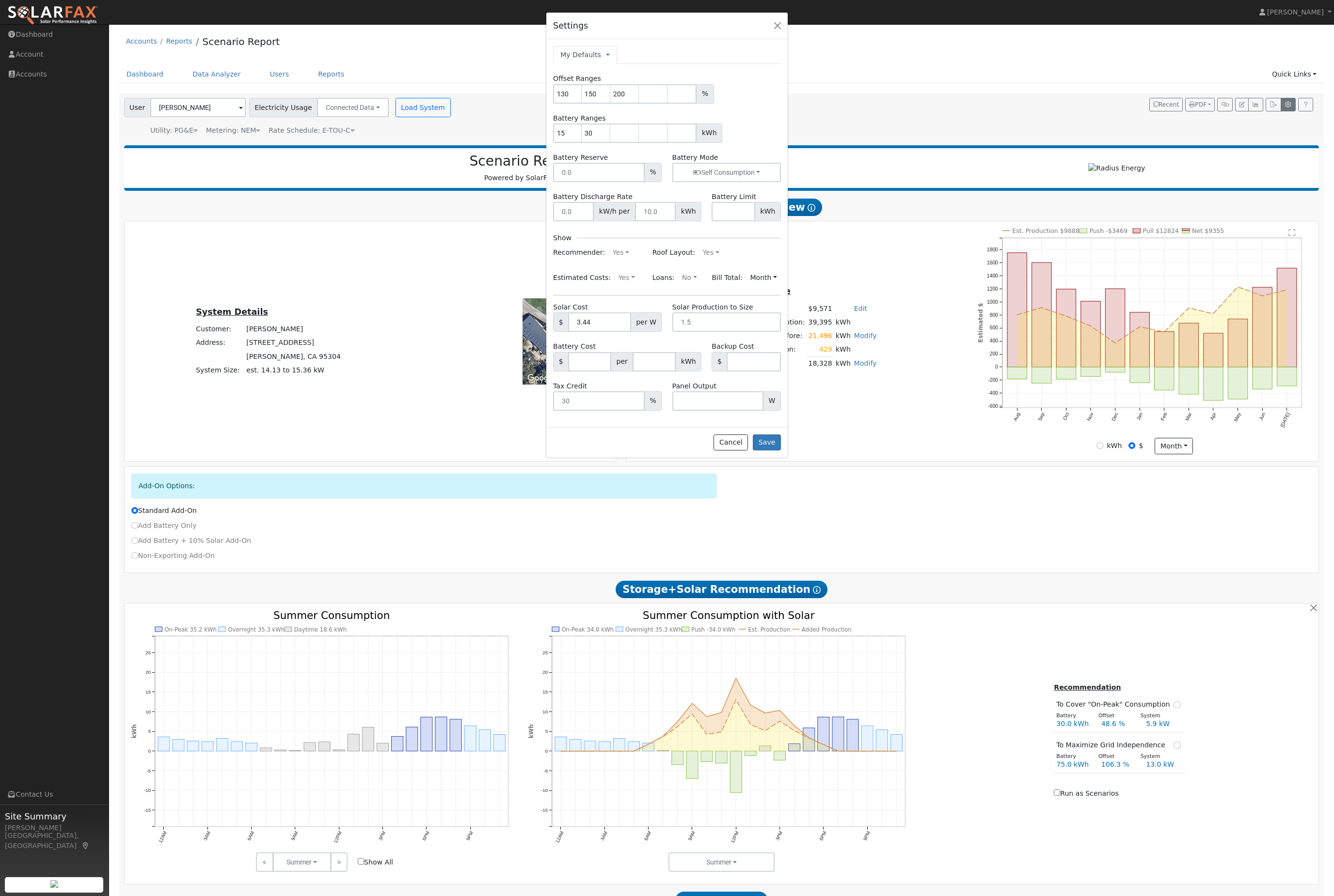
type input "5"
type input "6.6"
type input "3.44"
type input "15500"
type input "15"
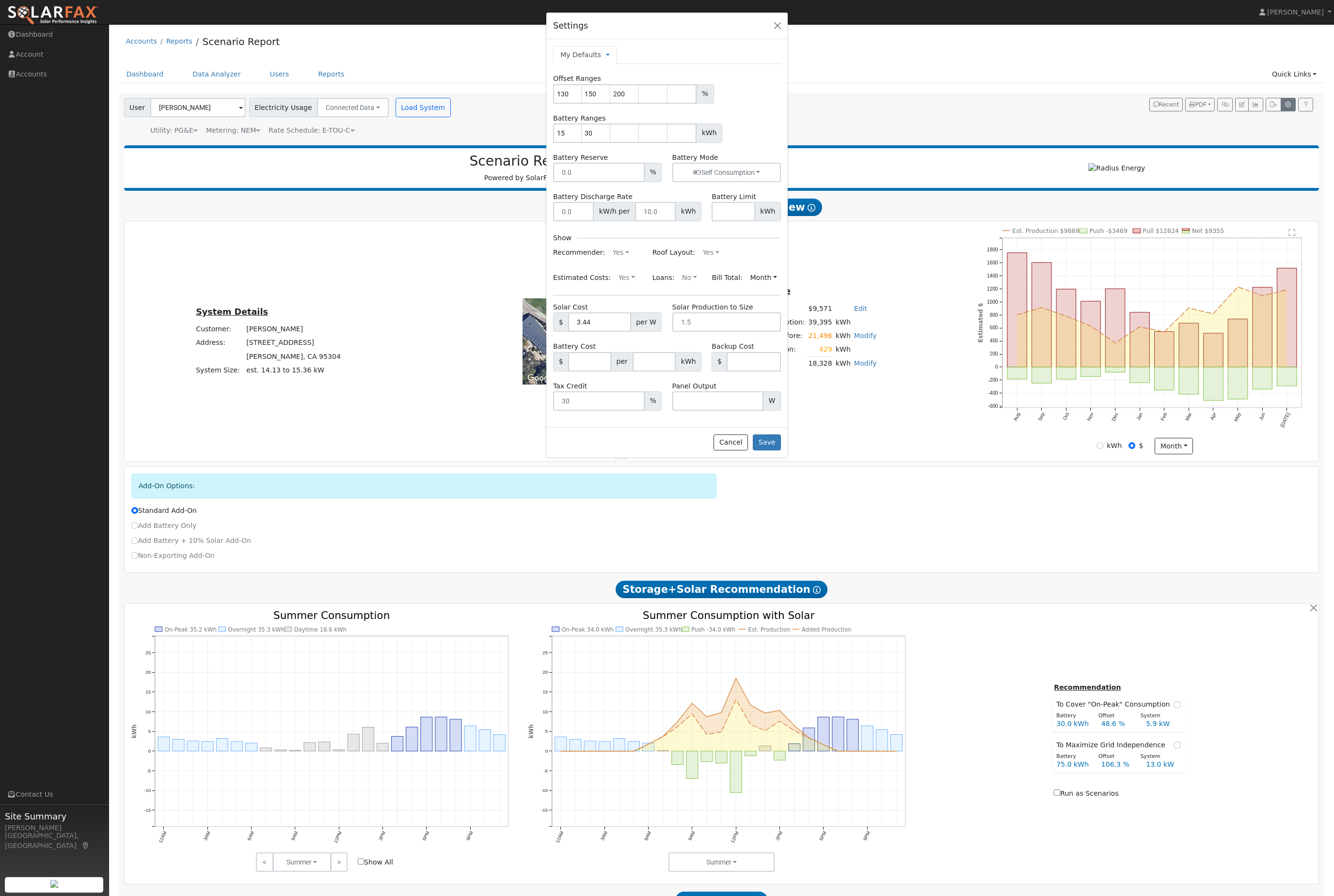
type input "0"
type input "350"
click at [609, 332] on input "3.44" at bounding box center [599, 321] width 63 height 19
type input "3.70"
click at [763, 451] on button "Save" at bounding box center [767, 443] width 28 height 17
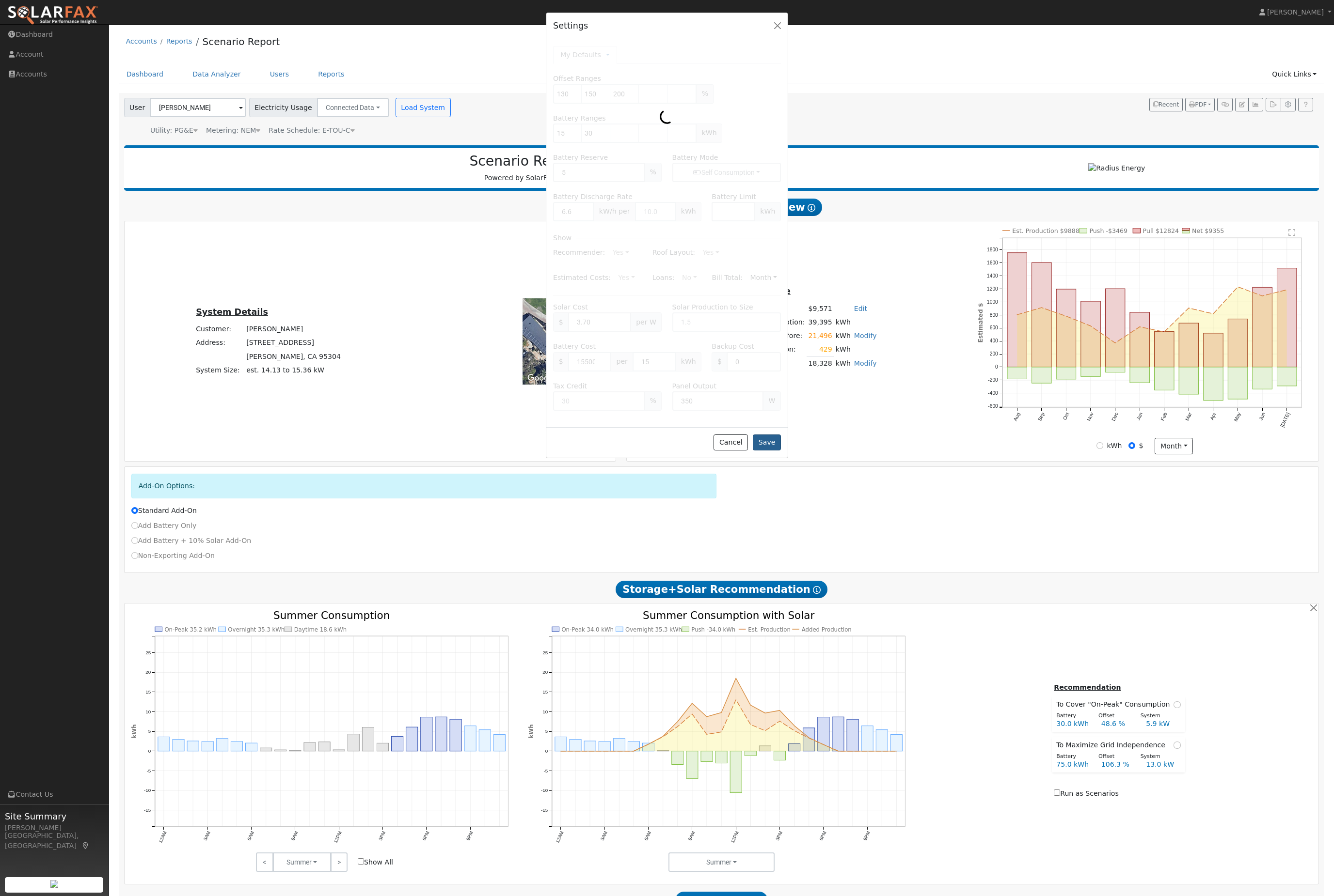
type input "150"
type input "15"
type input "30"
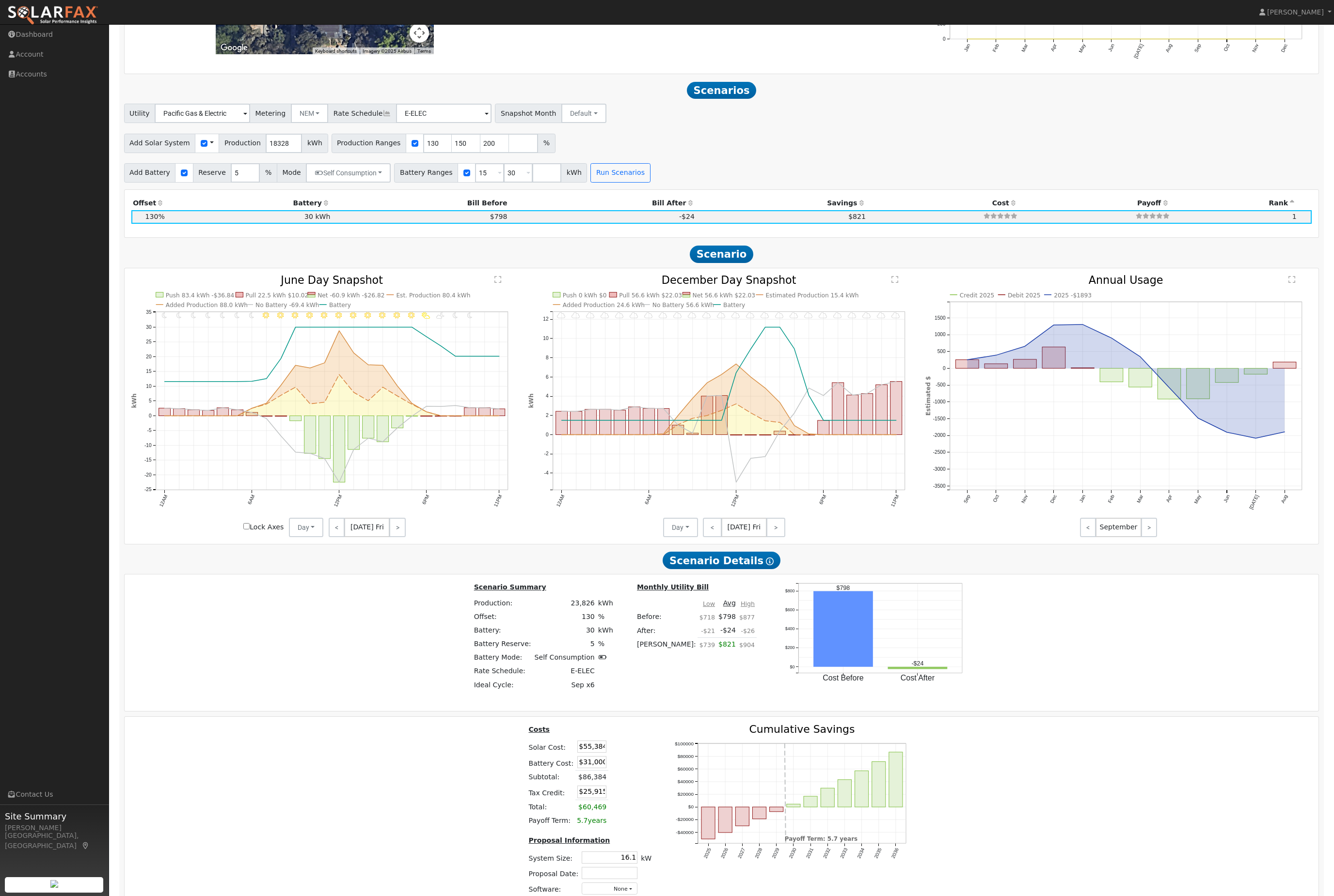
scroll to position [1013, 0]
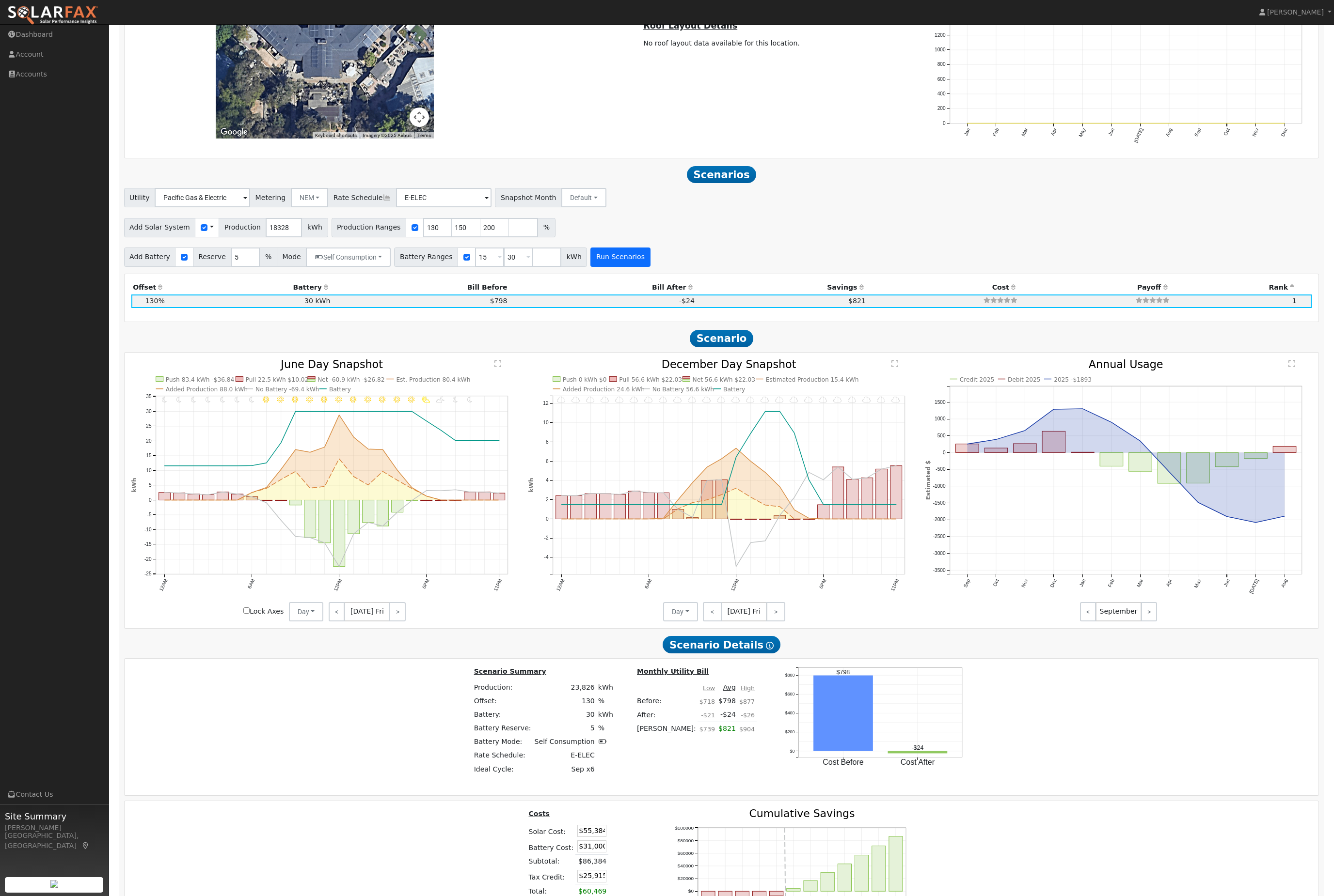
click at [650, 267] on button "Run Scenarios" at bounding box center [620, 256] width 59 height 19
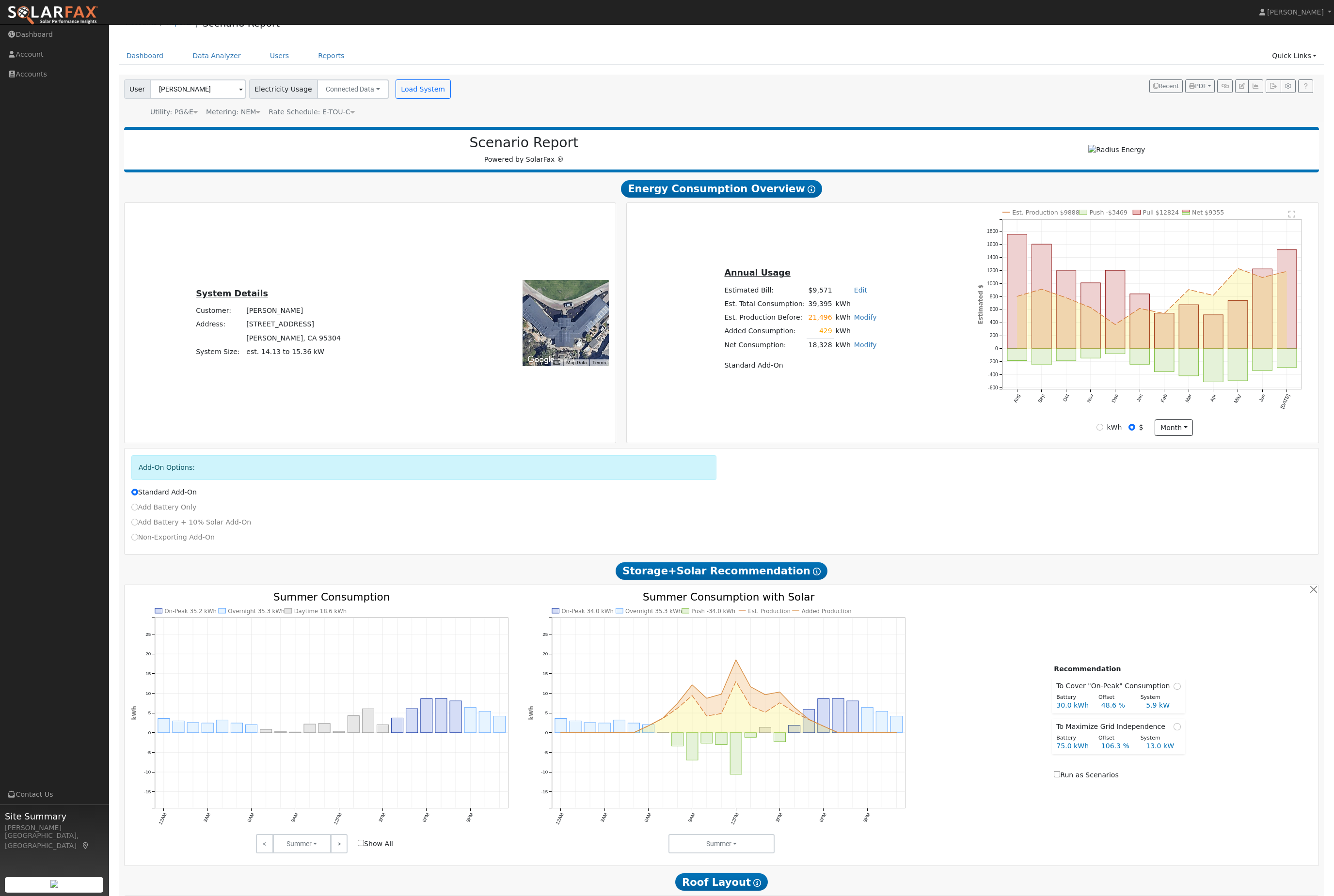
scroll to position [220, 0]
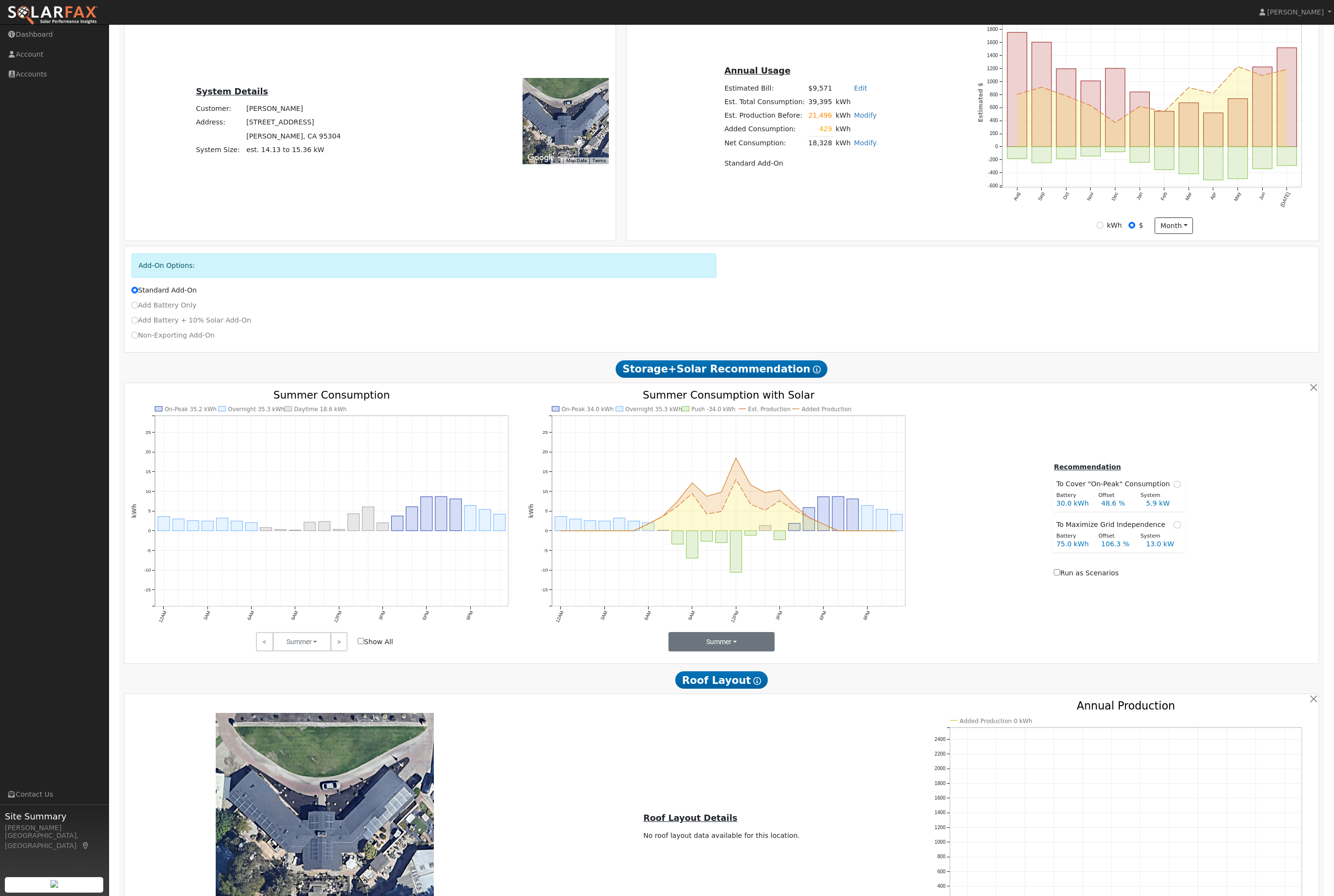
click at [728, 651] on button "Summer" at bounding box center [721, 641] width 106 height 19
click at [731, 684] on link "Seasons" at bounding box center [704, 677] width 68 height 13
type input "15.9"
type input "$58,771"
type input "$15,500"
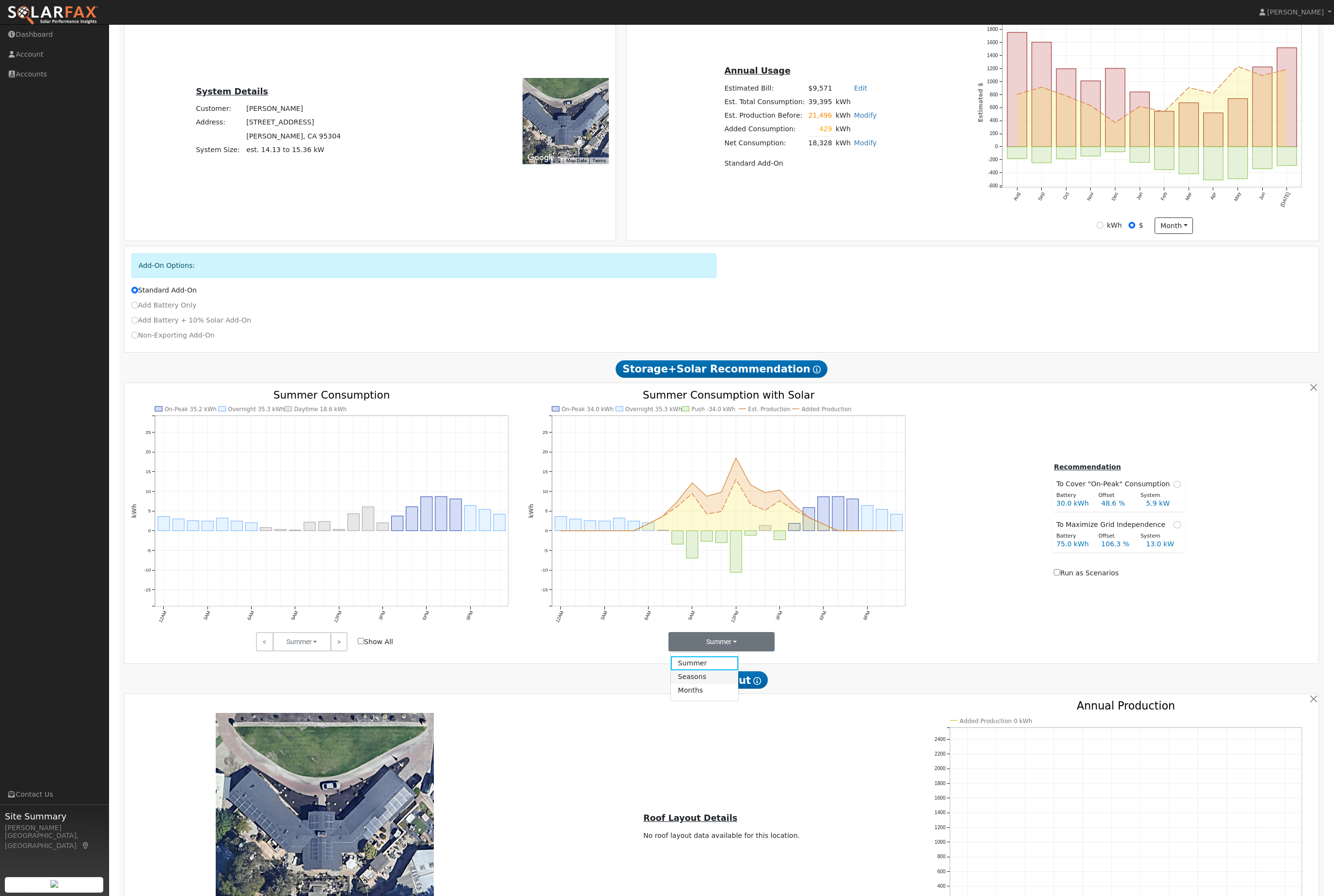
type input "$22,281"
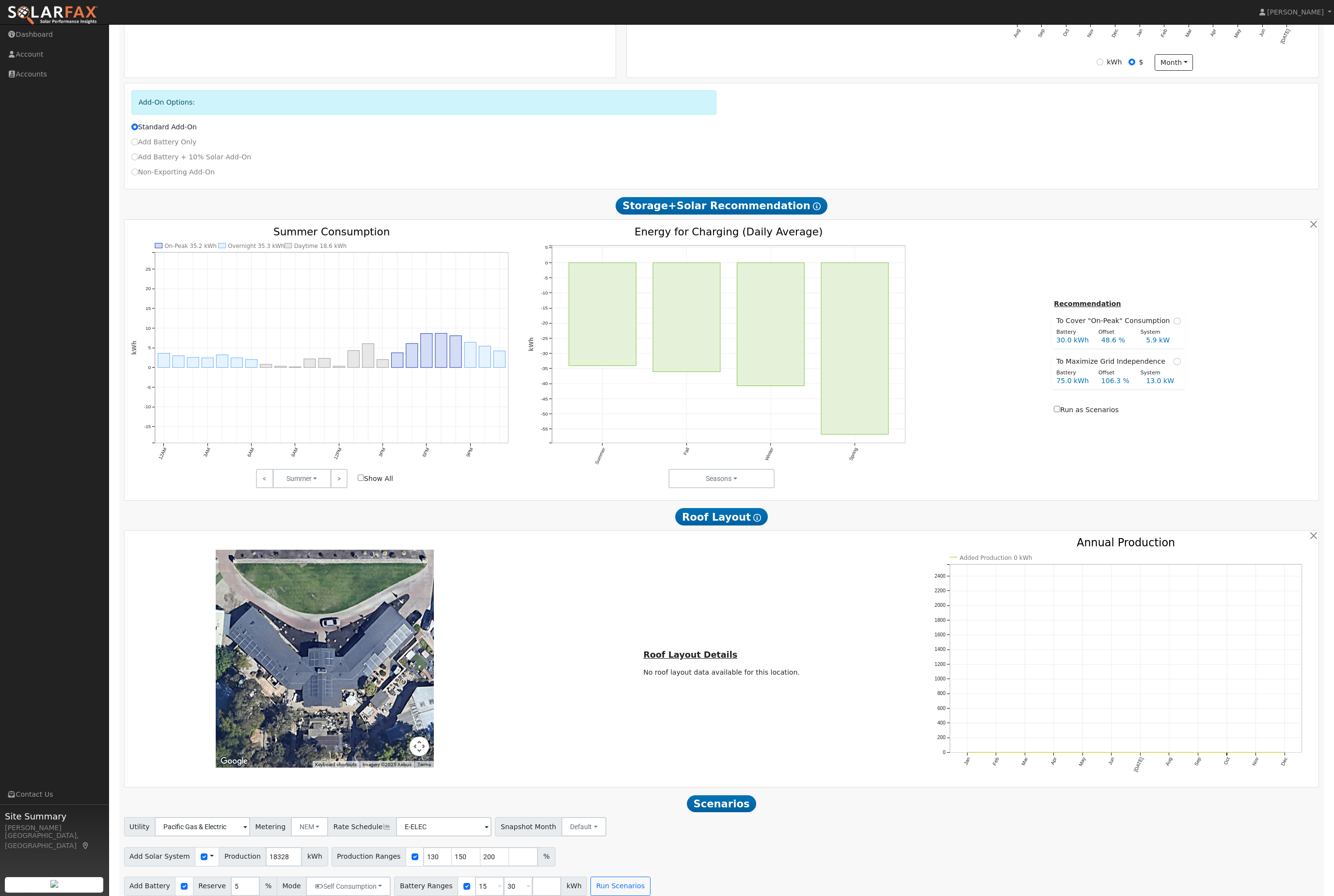
scroll to position [337, 0]
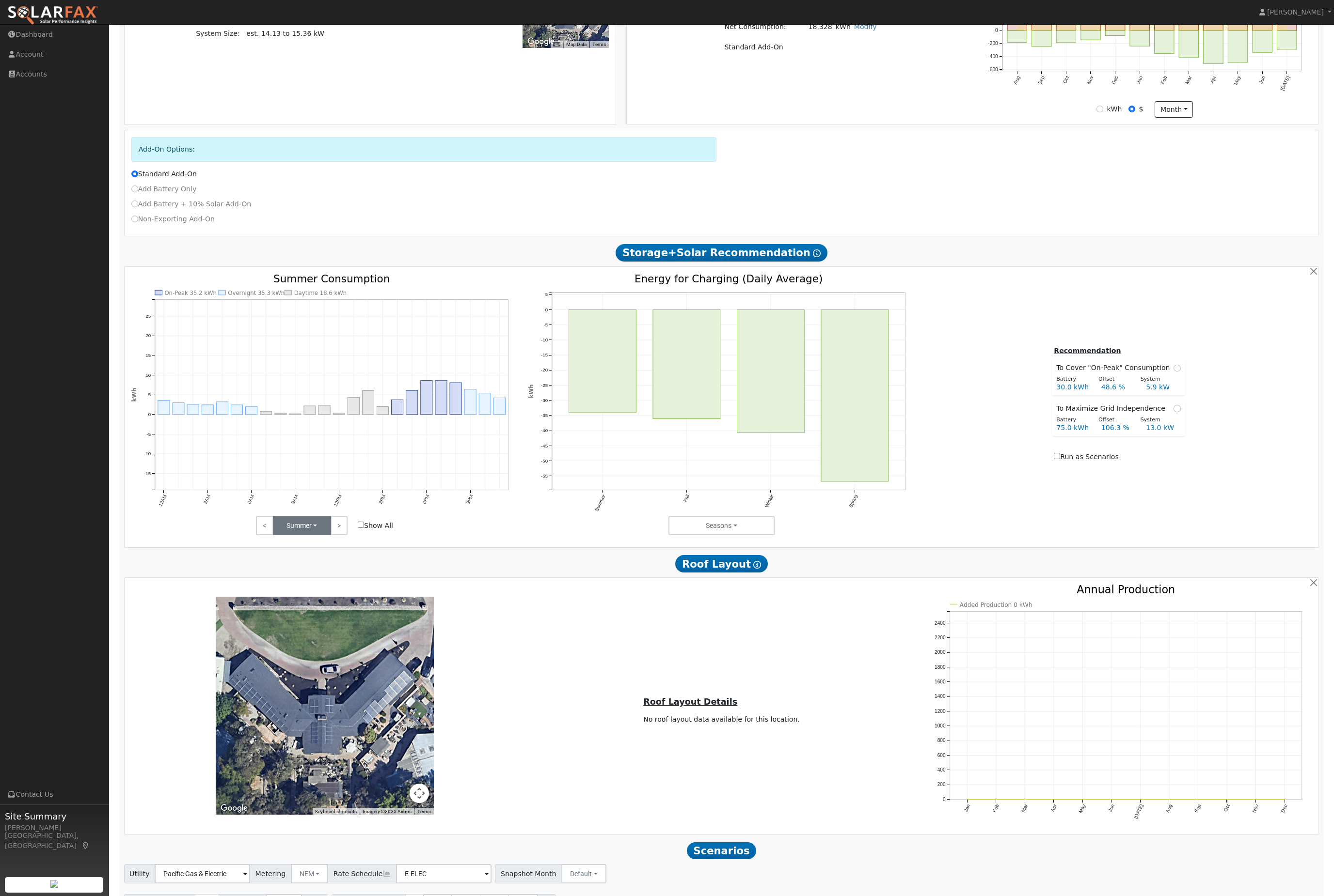
click at [296, 535] on button "Summer" at bounding box center [302, 525] width 58 height 19
click at [311, 568] on link "Fall" at bounding box center [307, 561] width 68 height 13
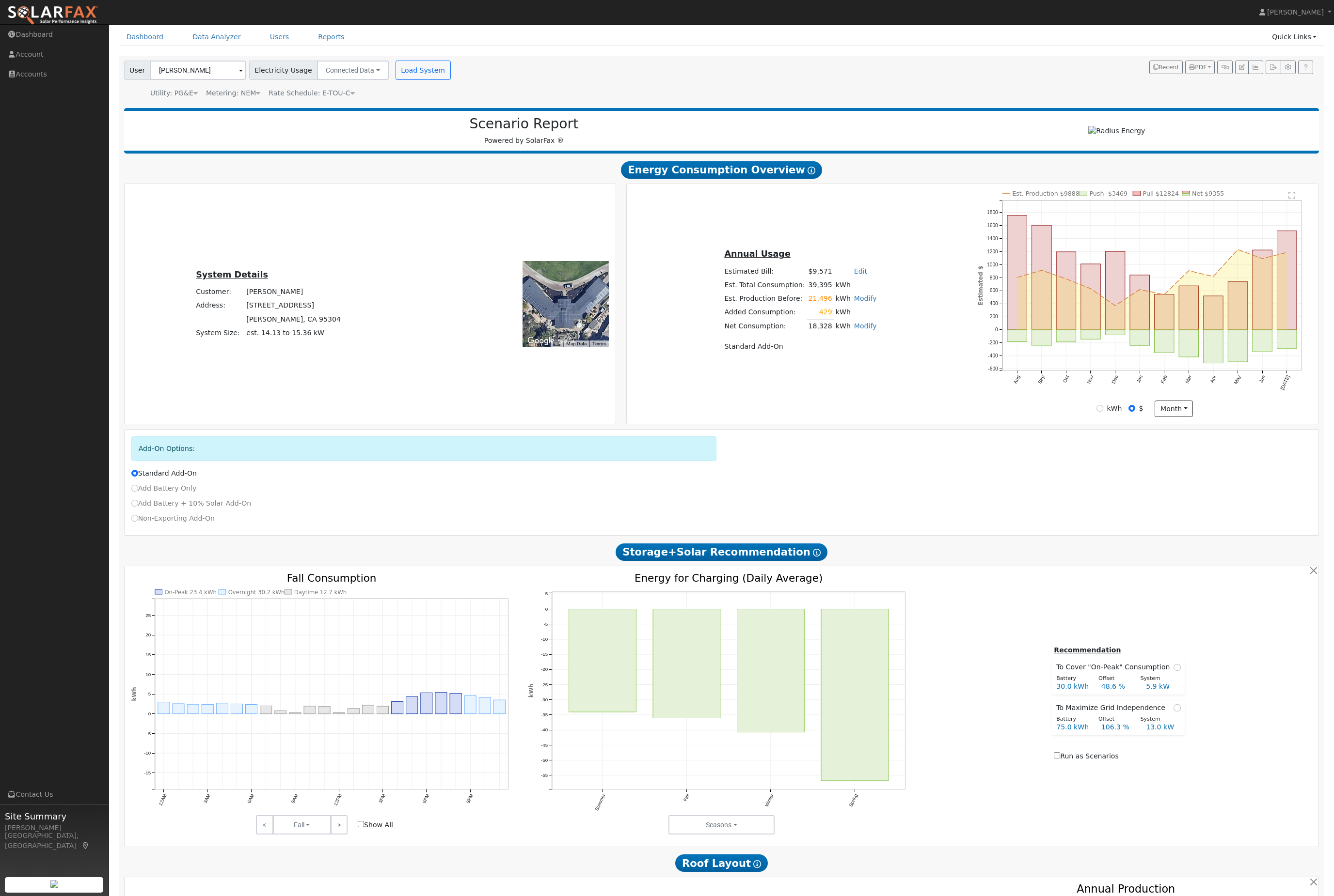
scroll to position [0, 0]
